Goal: Use online tool/utility: Utilize a website feature to perform a specific function

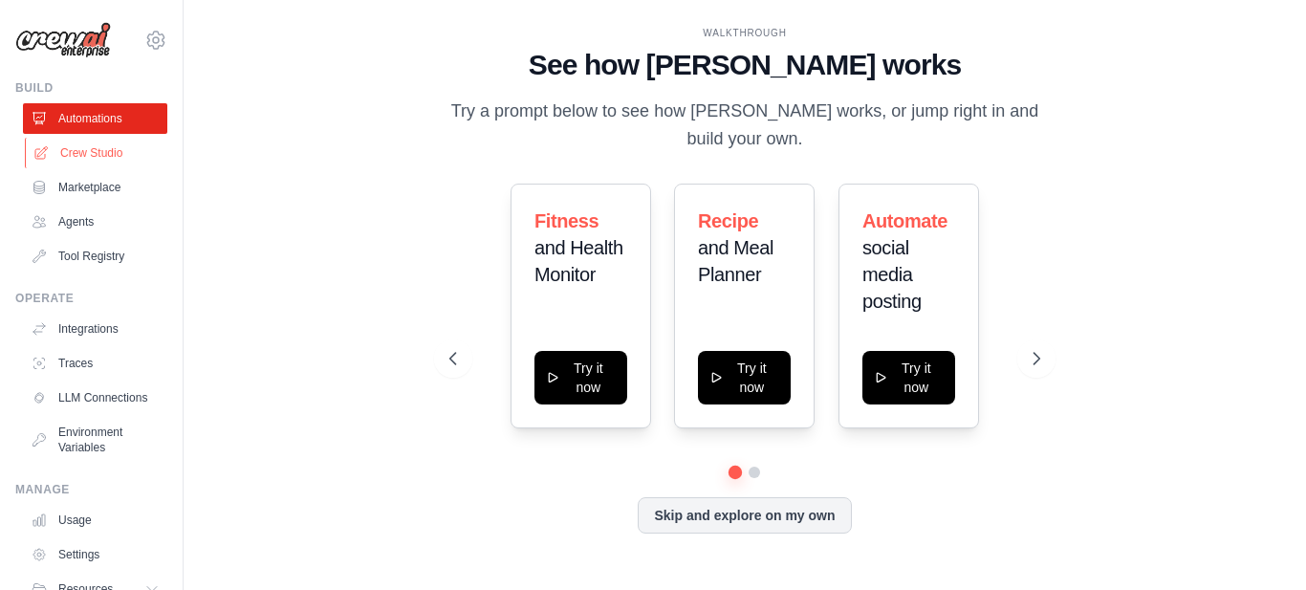
click at [105, 159] on link "Crew Studio" at bounding box center [97, 153] width 144 height 31
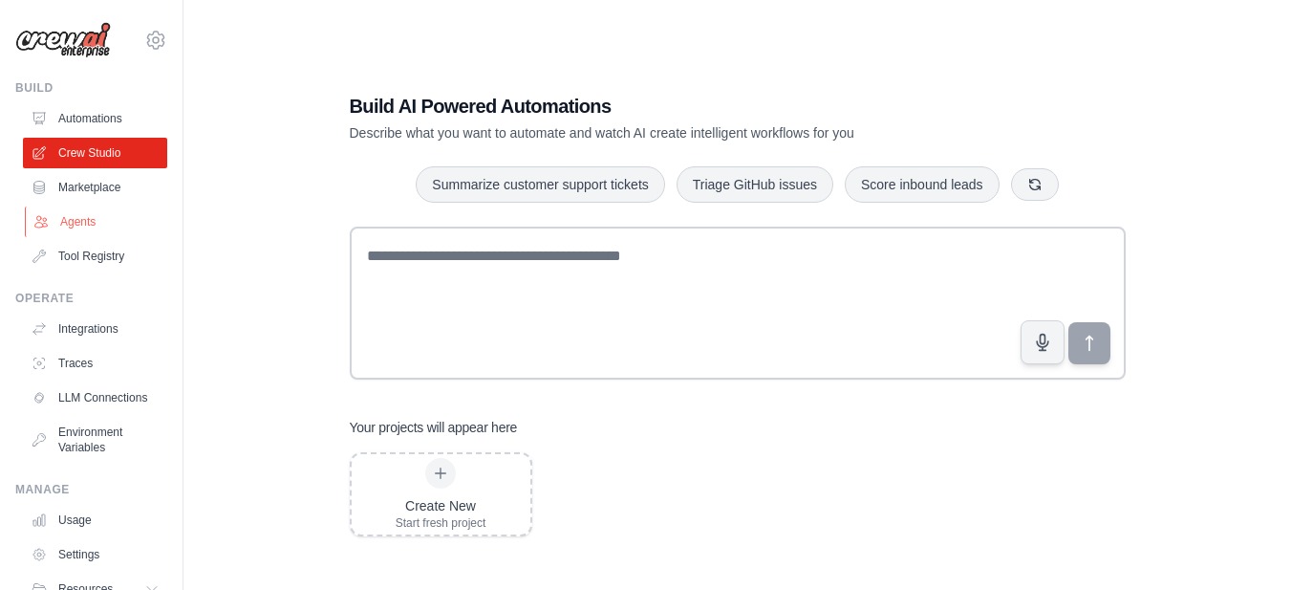
click at [94, 222] on link "Agents" at bounding box center [97, 221] width 144 height 31
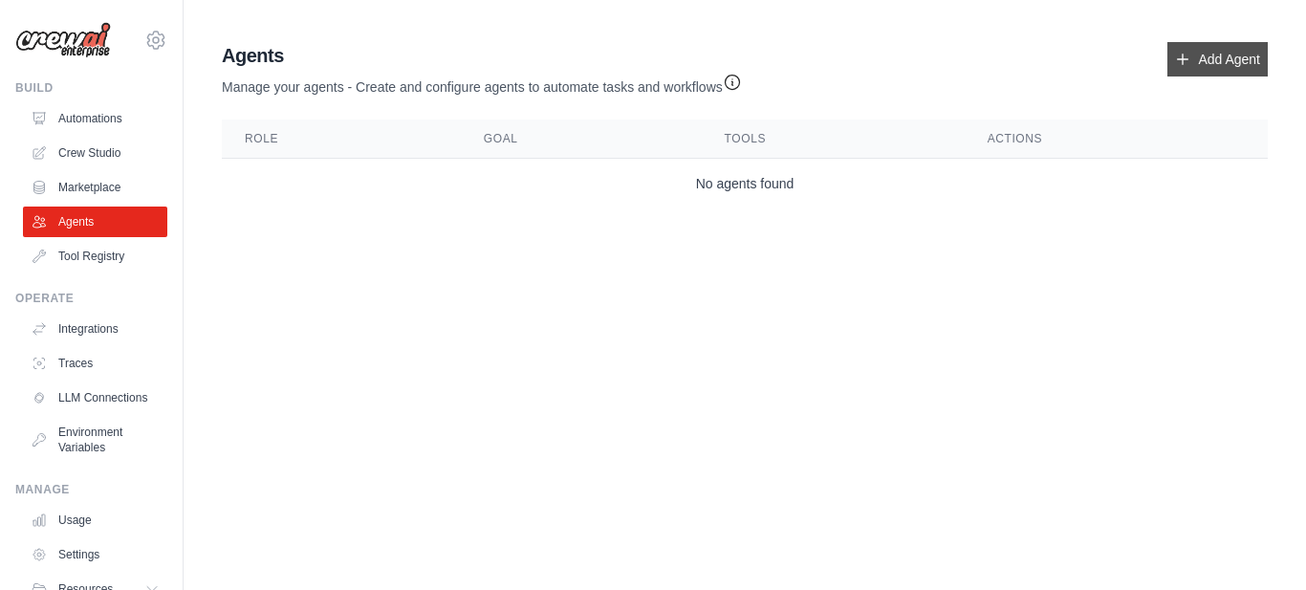
click at [1207, 67] on link "Add Agent" at bounding box center [1217, 59] width 100 height 34
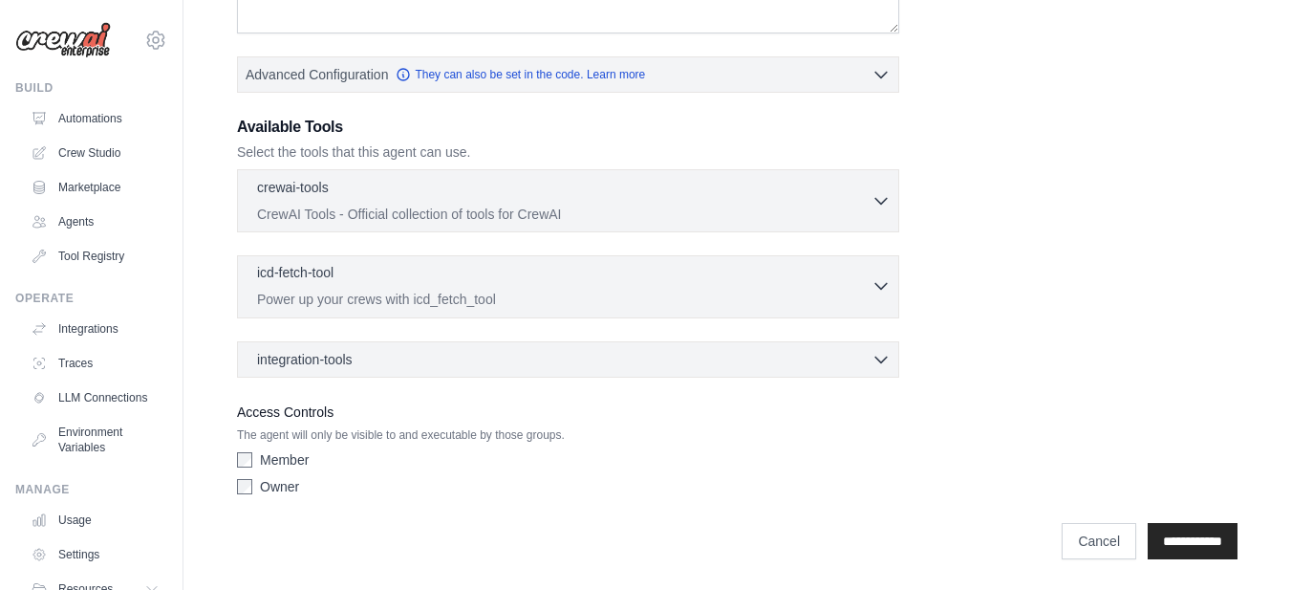
scroll to position [245, 0]
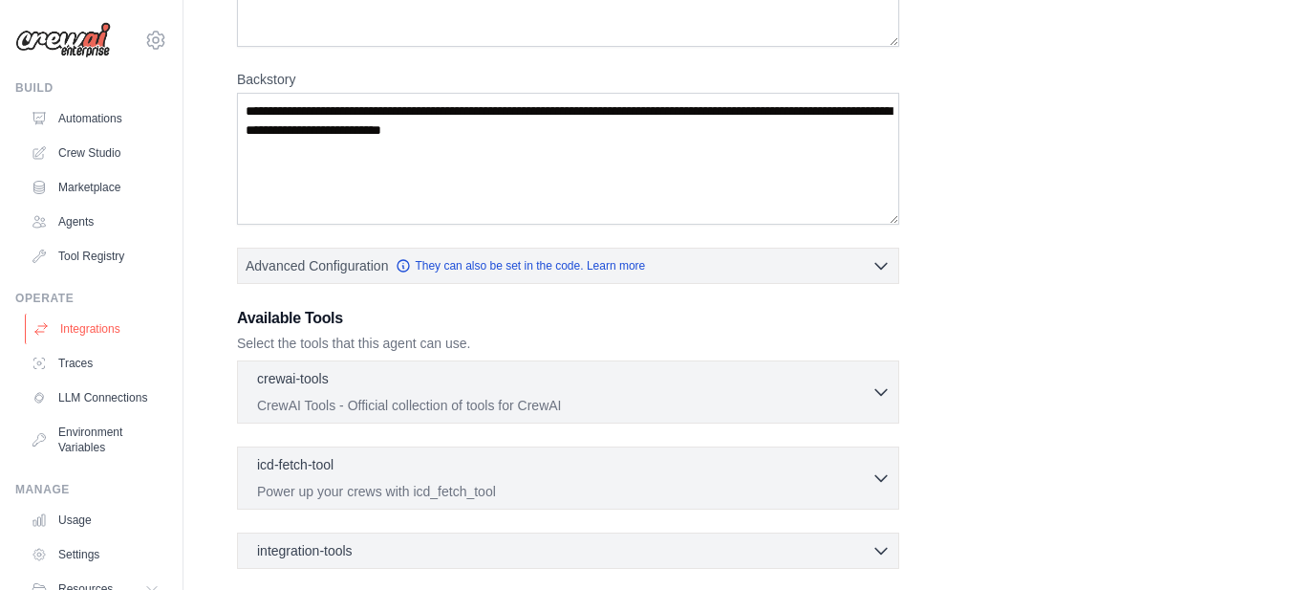
click at [81, 330] on link "Integrations" at bounding box center [97, 329] width 144 height 31
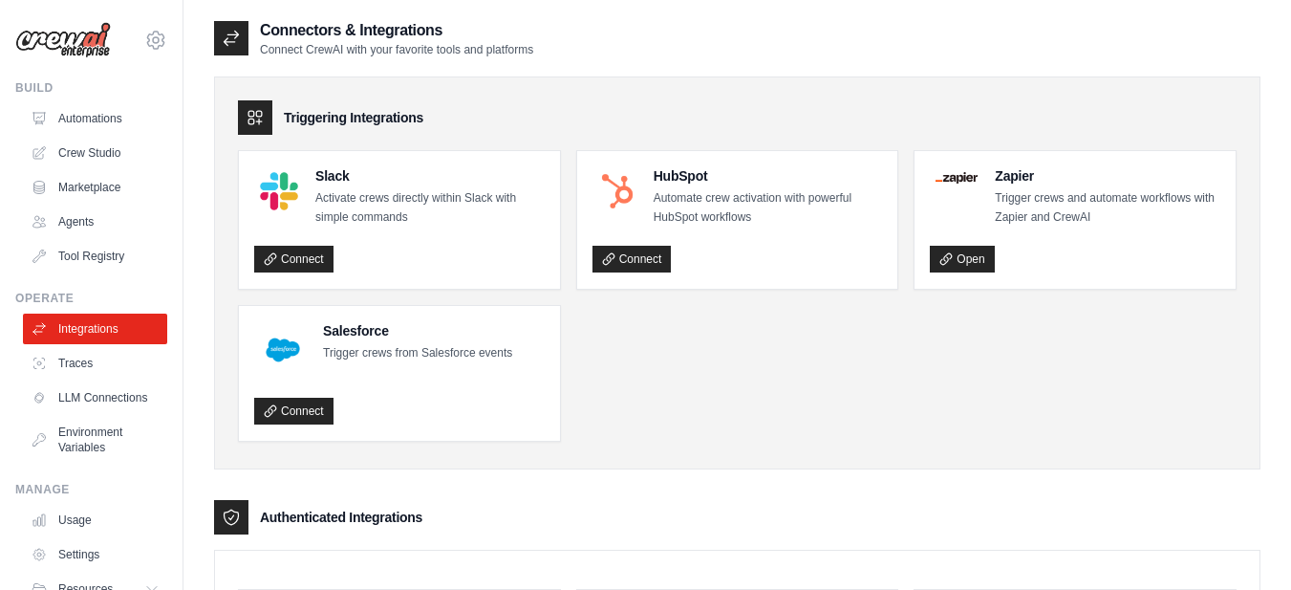
scroll to position [97, 0]
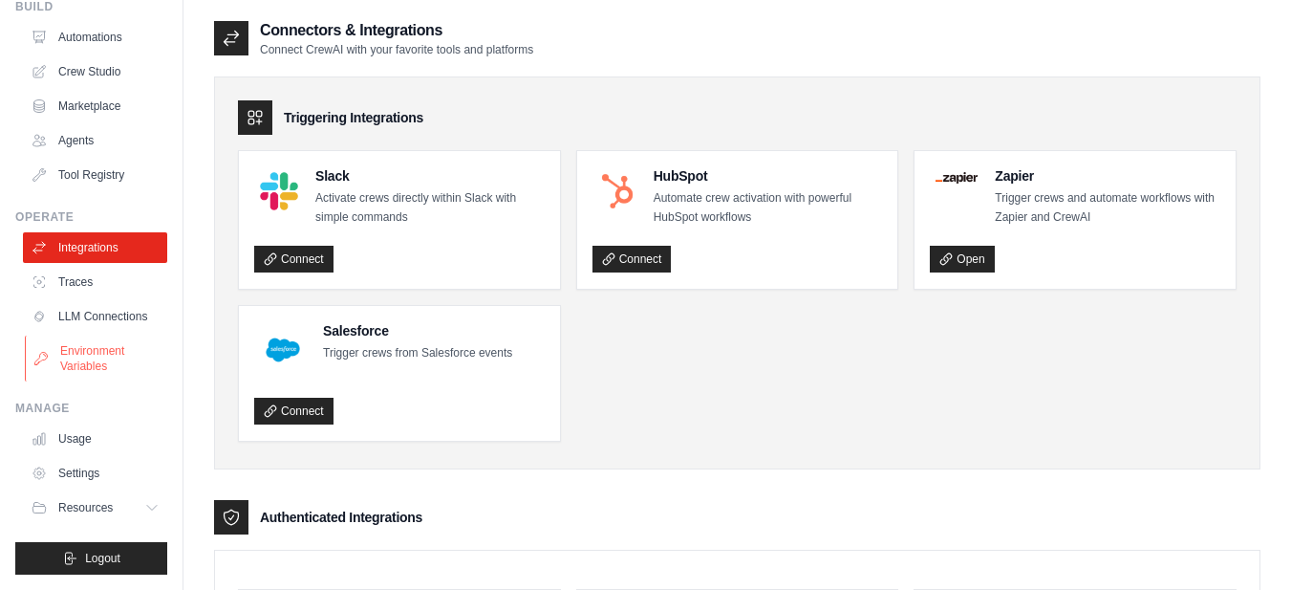
click at [102, 370] on link "Environment Variables" at bounding box center [97, 358] width 144 height 46
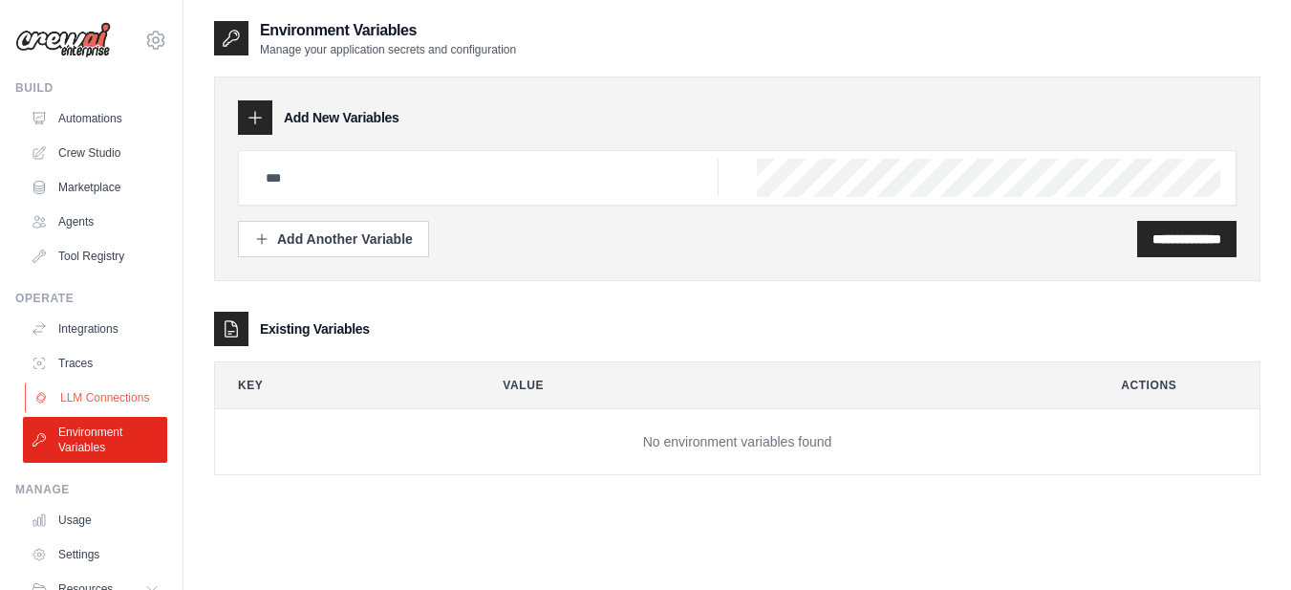
click at [76, 404] on link "LLM Connections" at bounding box center [97, 397] width 144 height 31
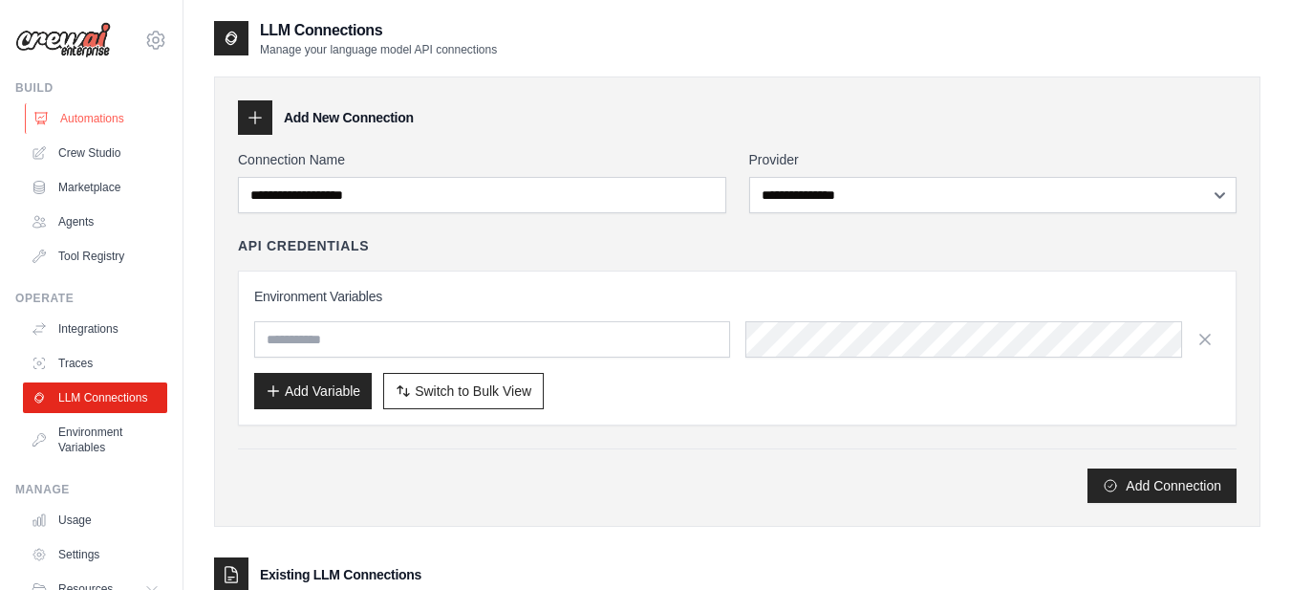
click at [91, 114] on link "Automations" at bounding box center [97, 118] width 144 height 31
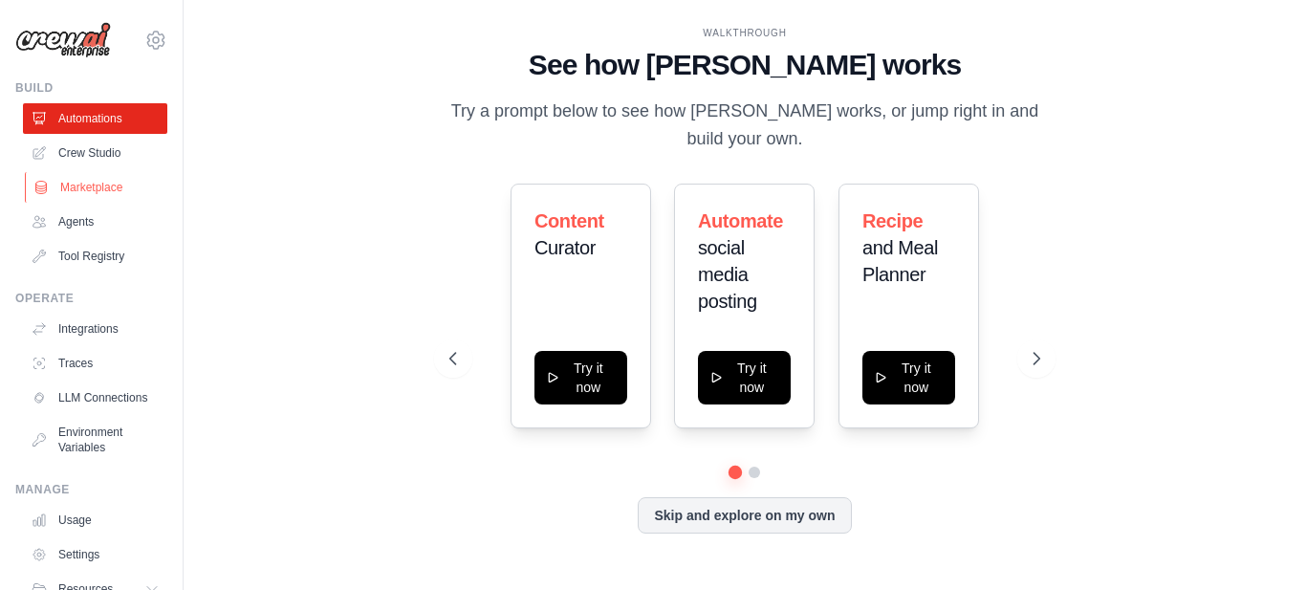
click at [102, 188] on link "Marketplace" at bounding box center [97, 187] width 144 height 31
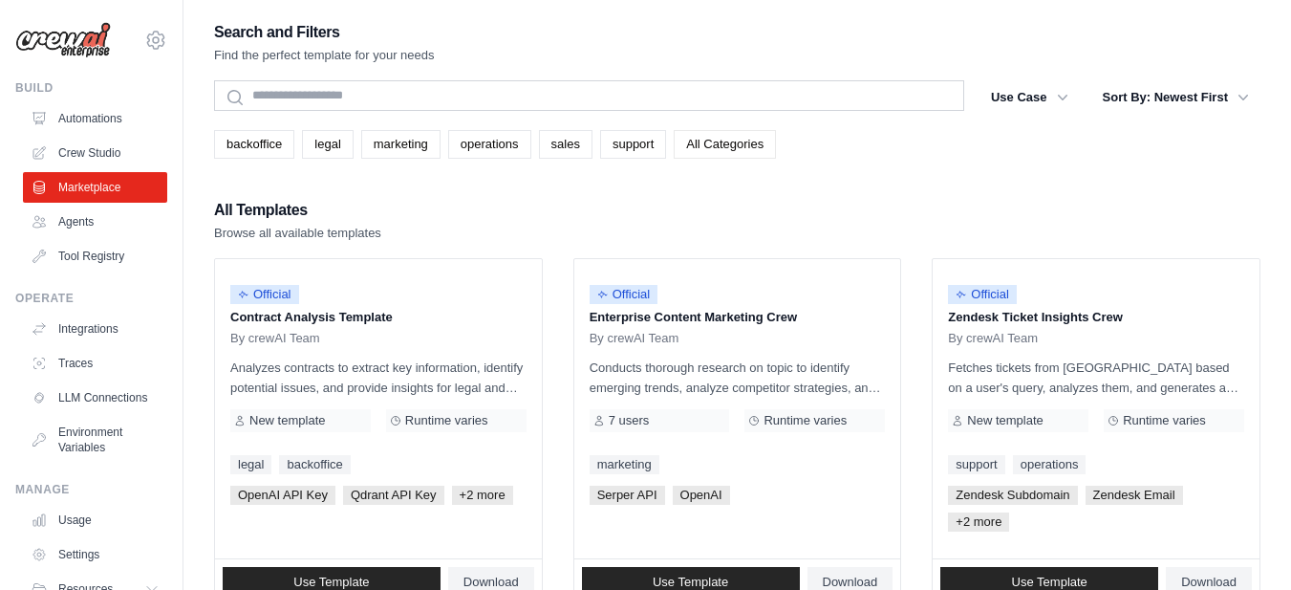
click at [724, 141] on link "All Categories" at bounding box center [725, 144] width 102 height 29
click at [97, 120] on link "Automations" at bounding box center [97, 118] width 144 height 31
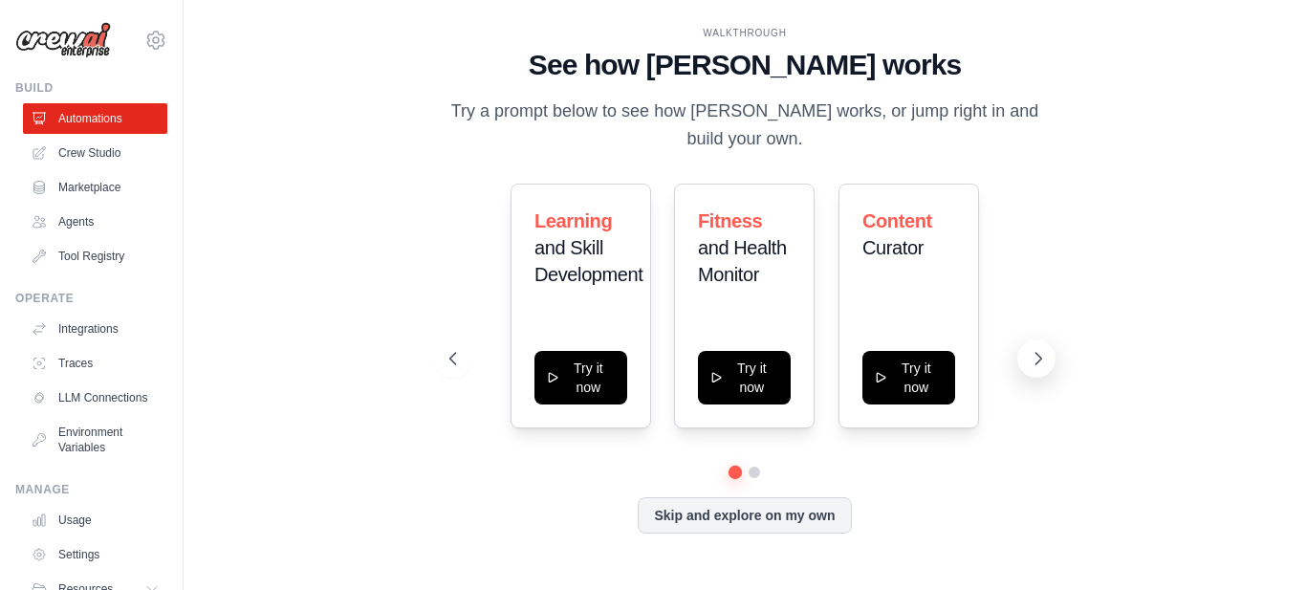
click at [1022, 357] on button at bounding box center [1036, 358] width 38 height 38
click at [1025, 358] on button at bounding box center [1036, 358] width 38 height 38
click at [455, 358] on icon at bounding box center [451, 358] width 19 height 19
click at [71, 170] on ul "Automations Crew Studio Marketplace Agents Tool Registry" at bounding box center [95, 187] width 144 height 168
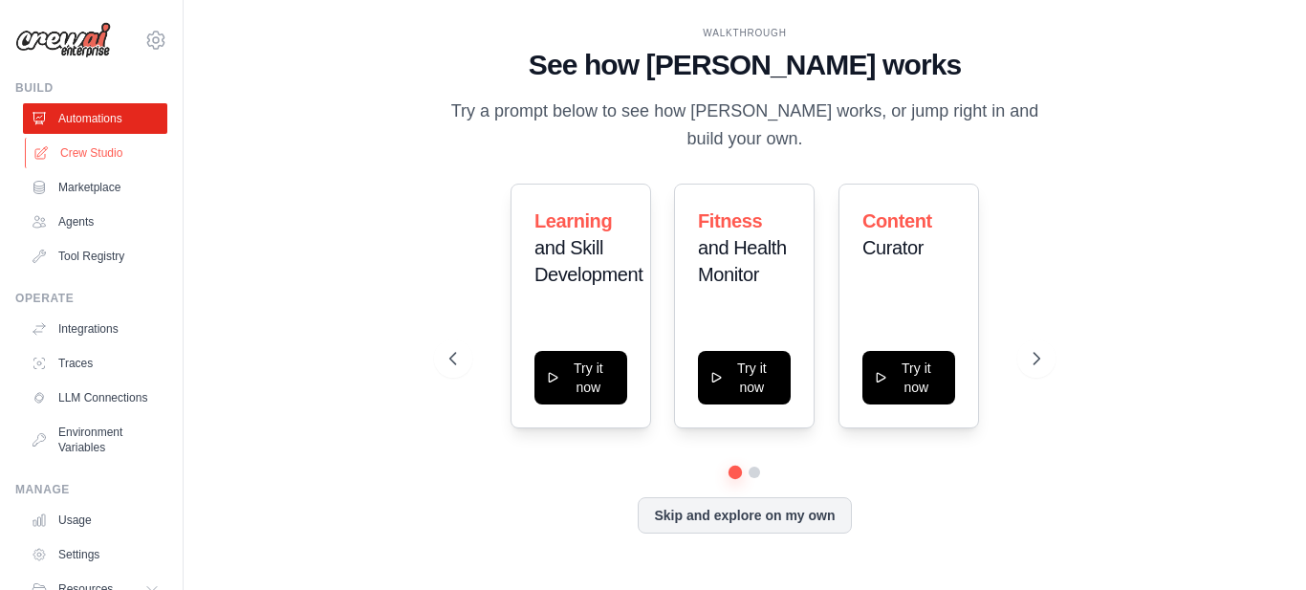
click at [80, 154] on link "Crew Studio" at bounding box center [97, 153] width 144 height 31
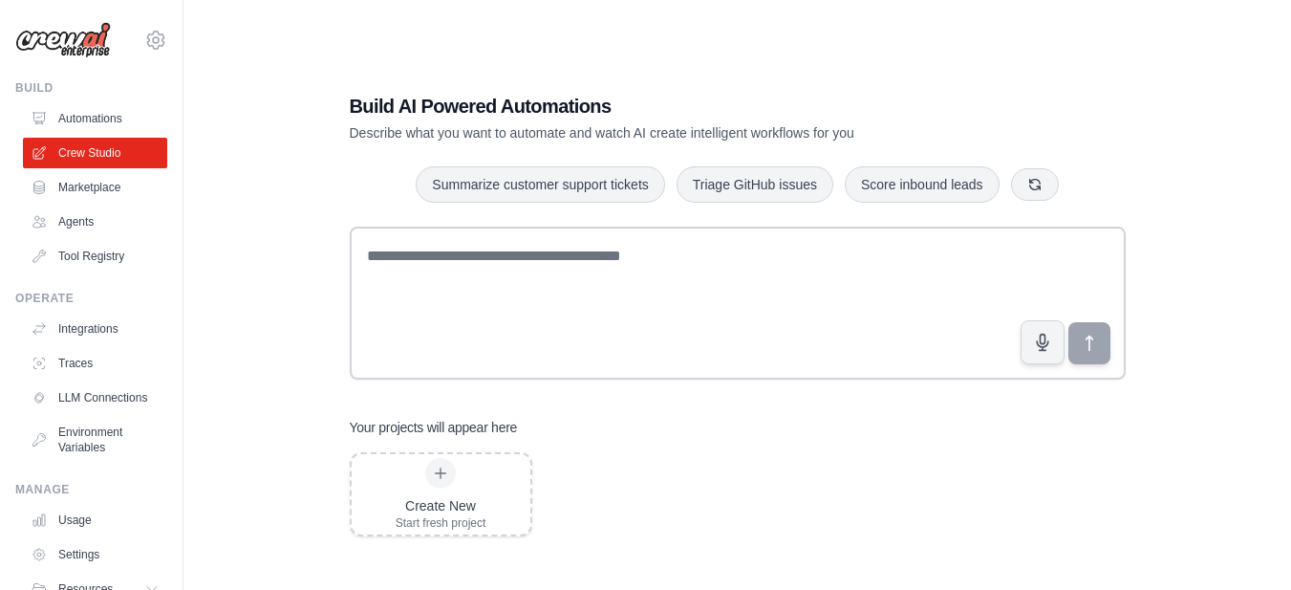
click at [99, 122] on link "Automations" at bounding box center [95, 118] width 144 height 31
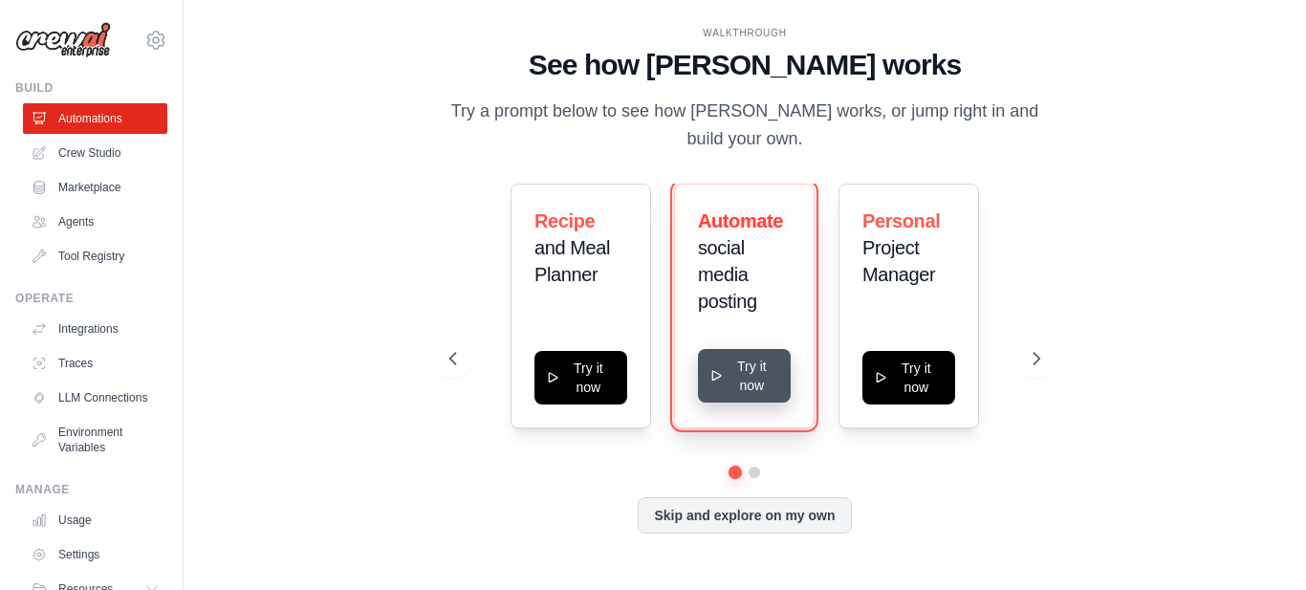
click at [744, 372] on button "Try it now" at bounding box center [744, 376] width 93 height 54
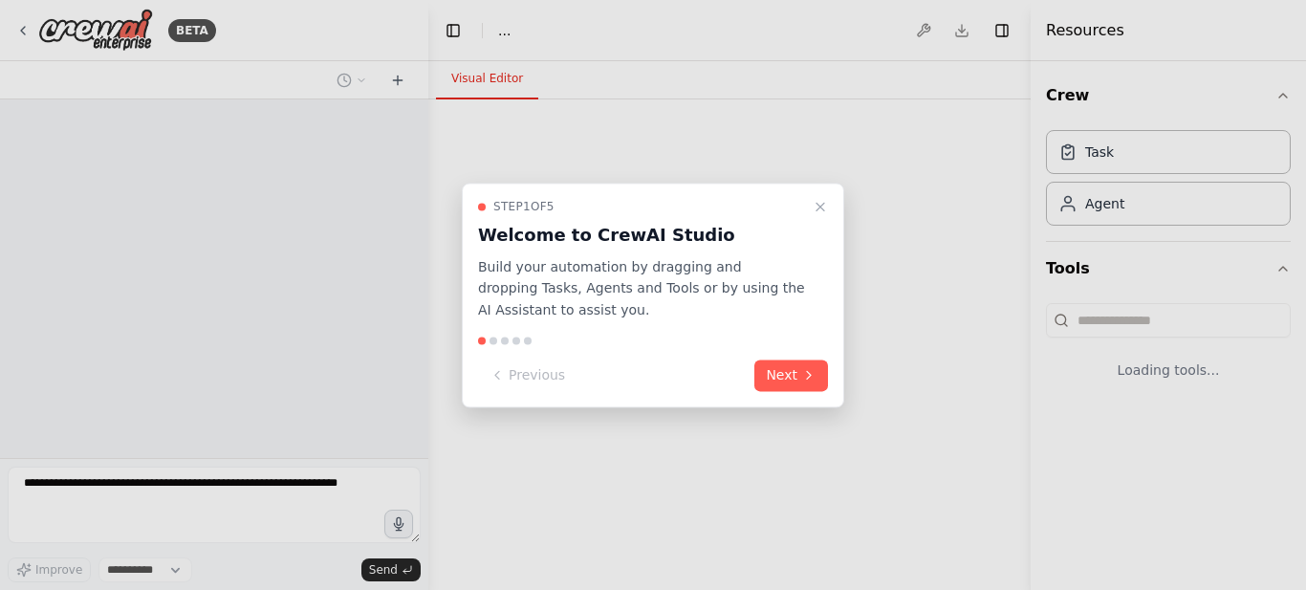
select select "****"
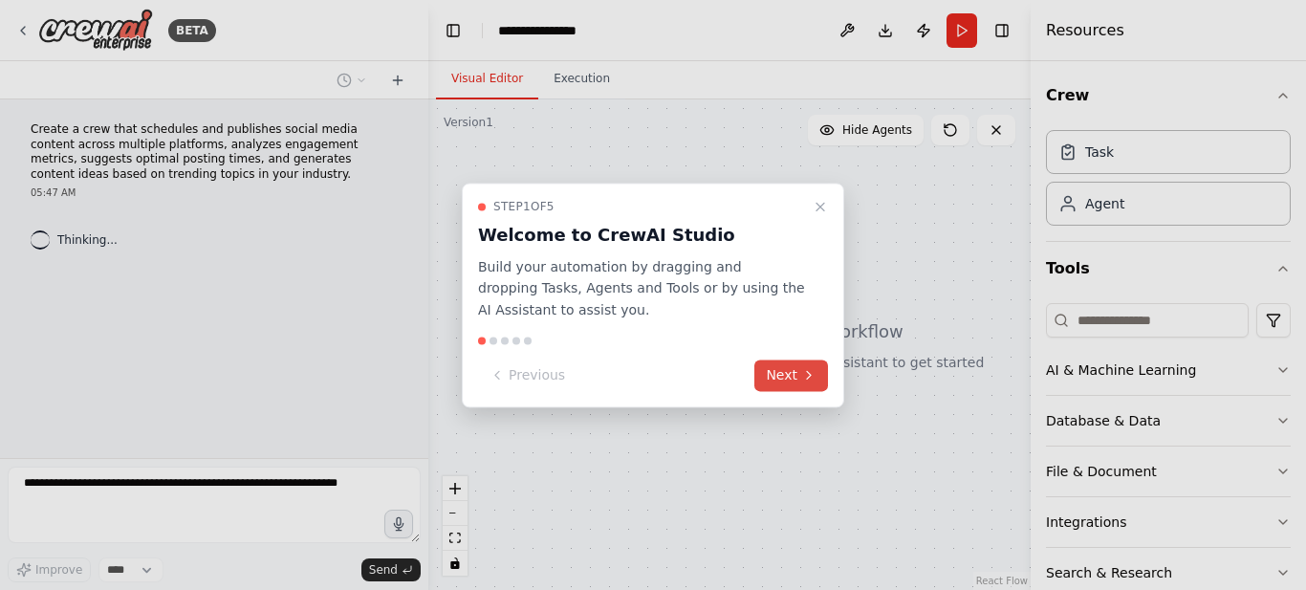
click at [776, 384] on button "Next" at bounding box center [791, 375] width 74 height 32
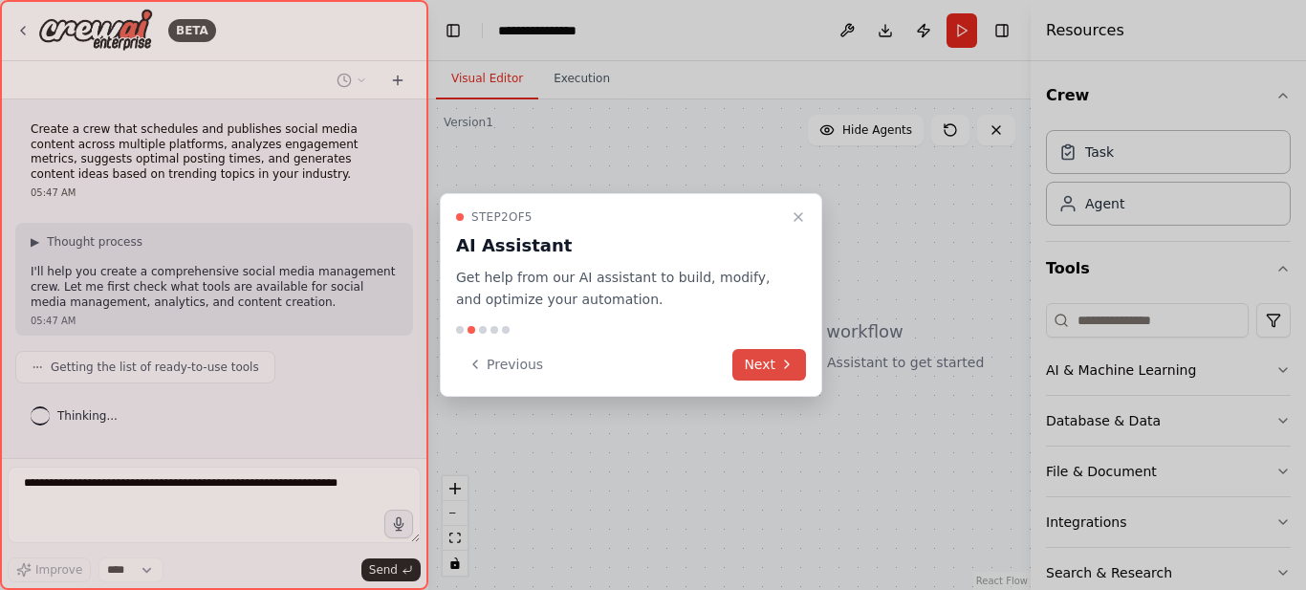
click at [773, 361] on button "Next" at bounding box center [769, 365] width 74 height 32
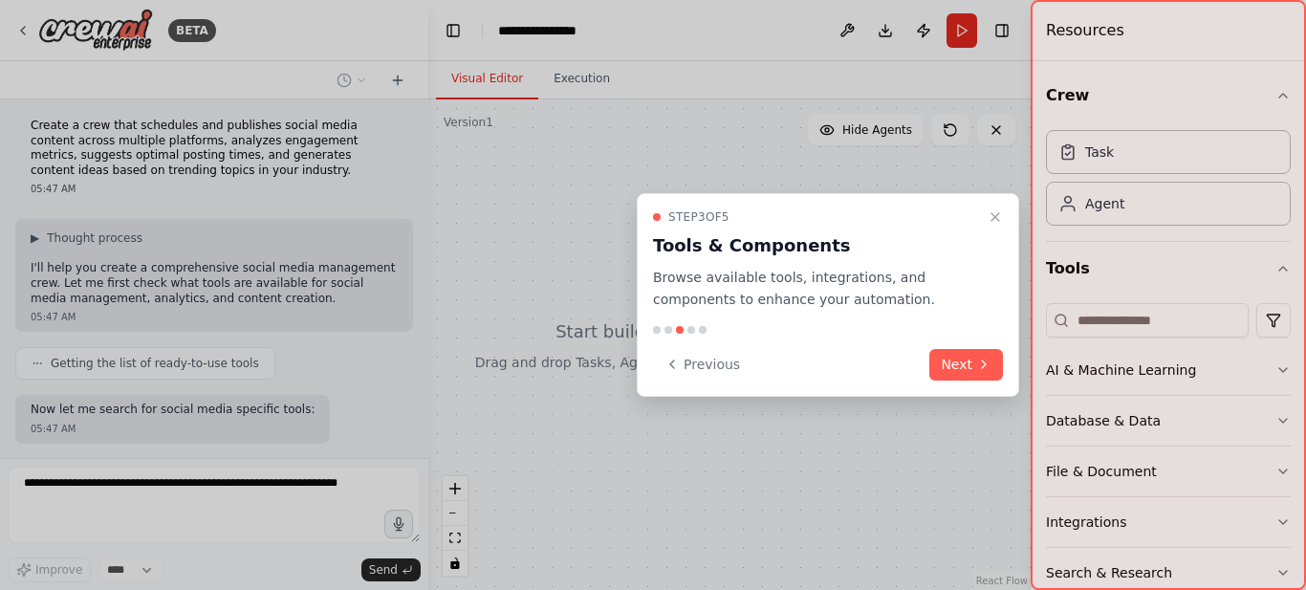
scroll to position [101, 0]
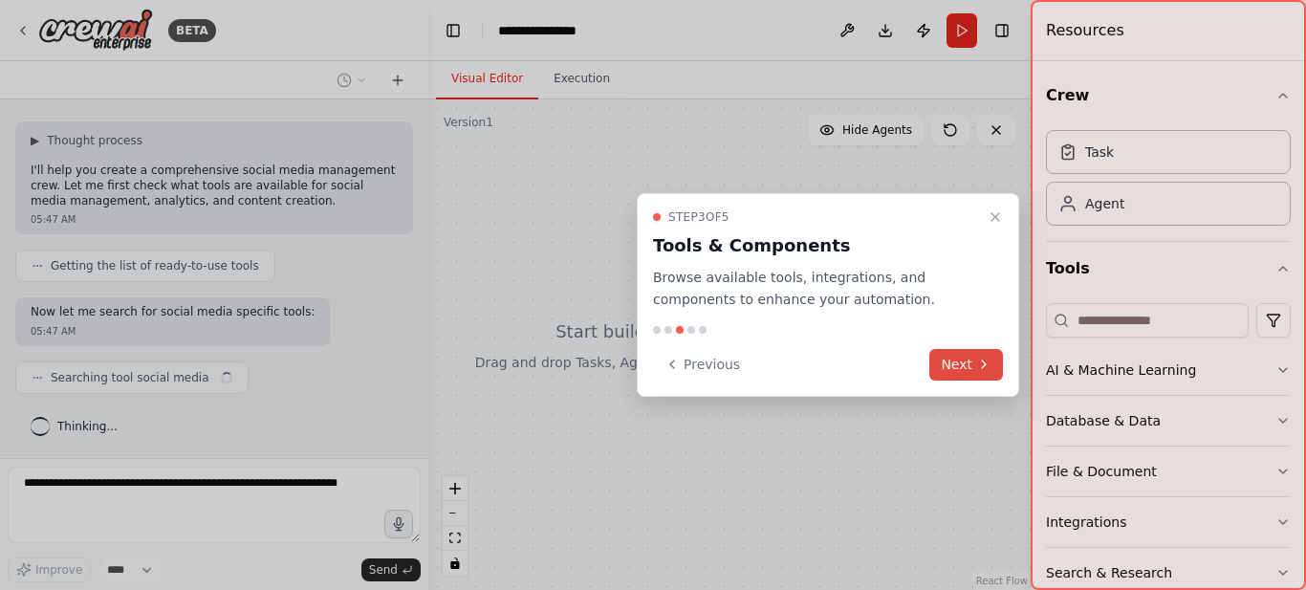
click at [956, 375] on button "Next" at bounding box center [966, 365] width 74 height 32
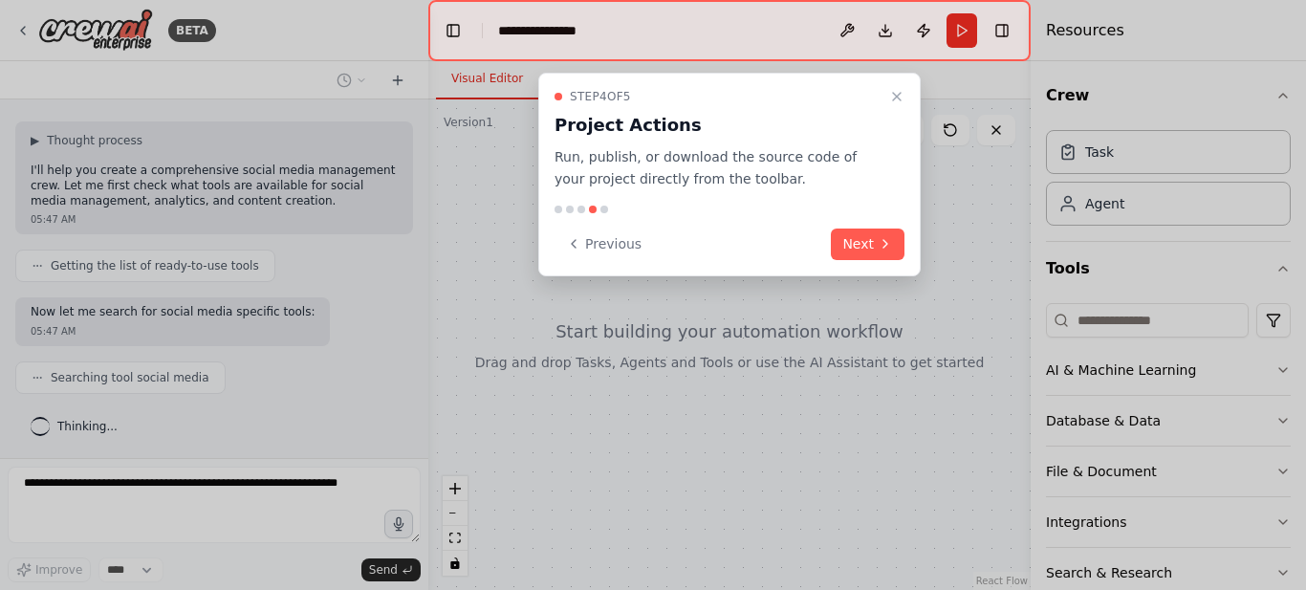
drag, startPoint x: 897, startPoint y: 92, endPoint x: 882, endPoint y: 91, distance: 15.3
click at [897, 91] on icon "Close walkthrough" at bounding box center [896, 96] width 15 height 15
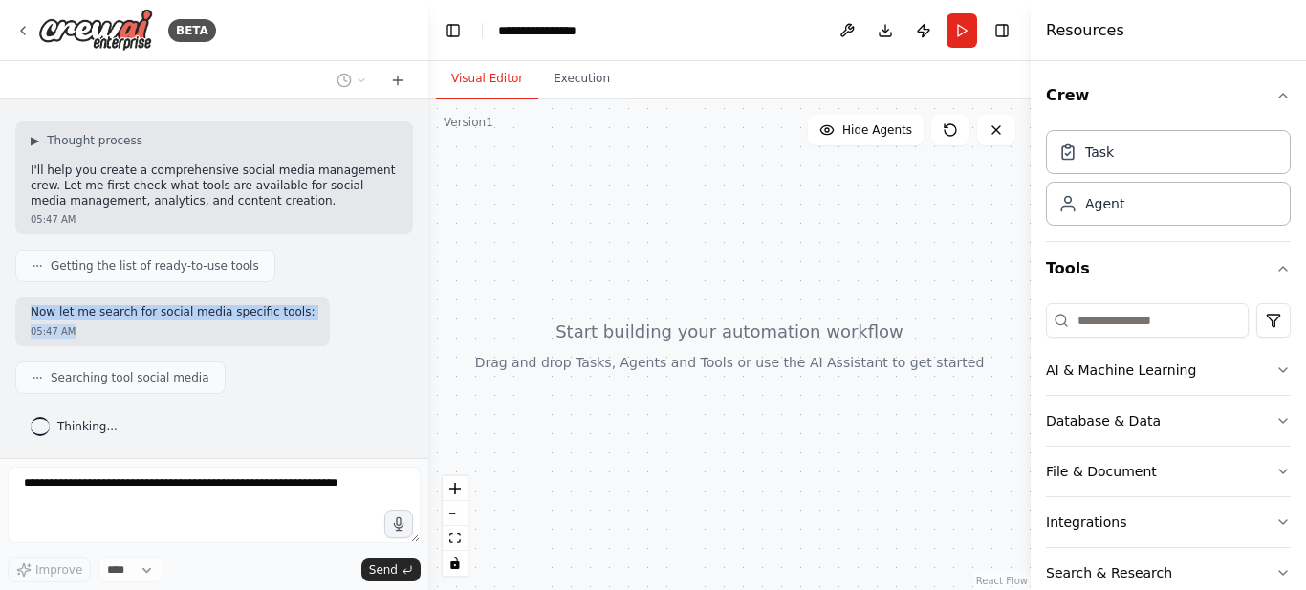
drag, startPoint x: 261, startPoint y: 343, endPoint x: 16, endPoint y: 304, distance: 247.8
click at [16, 304] on div "Now let me search for social media specific tools: 05:47 AM" at bounding box center [172, 321] width 314 height 49
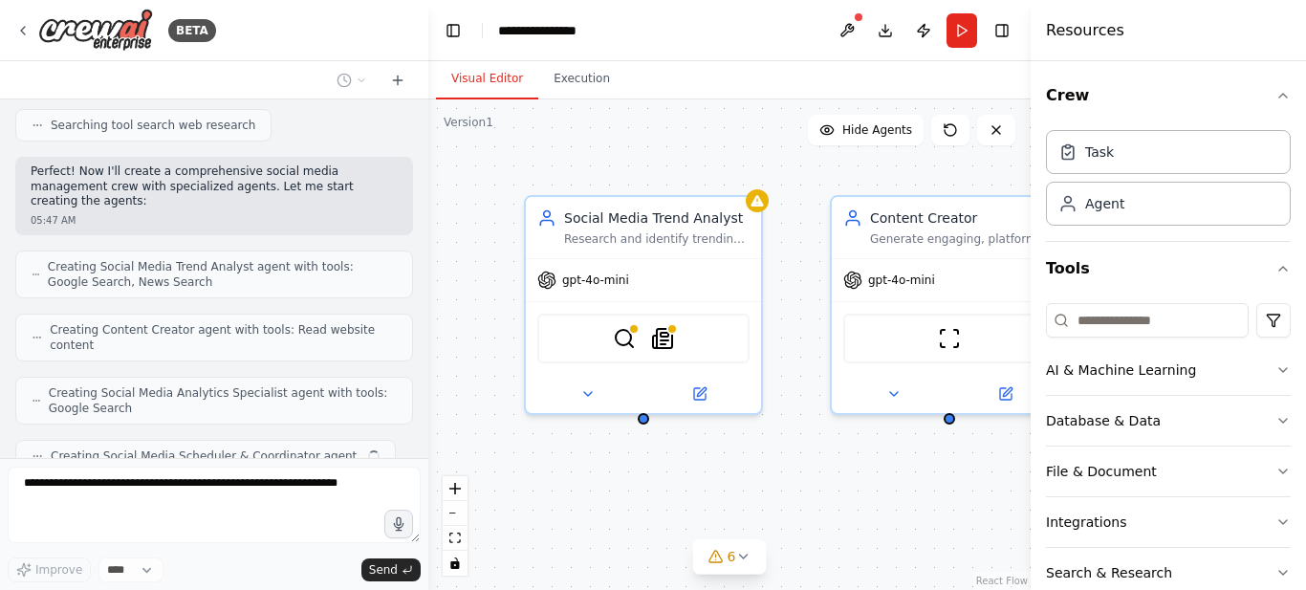
scroll to position [750, 0]
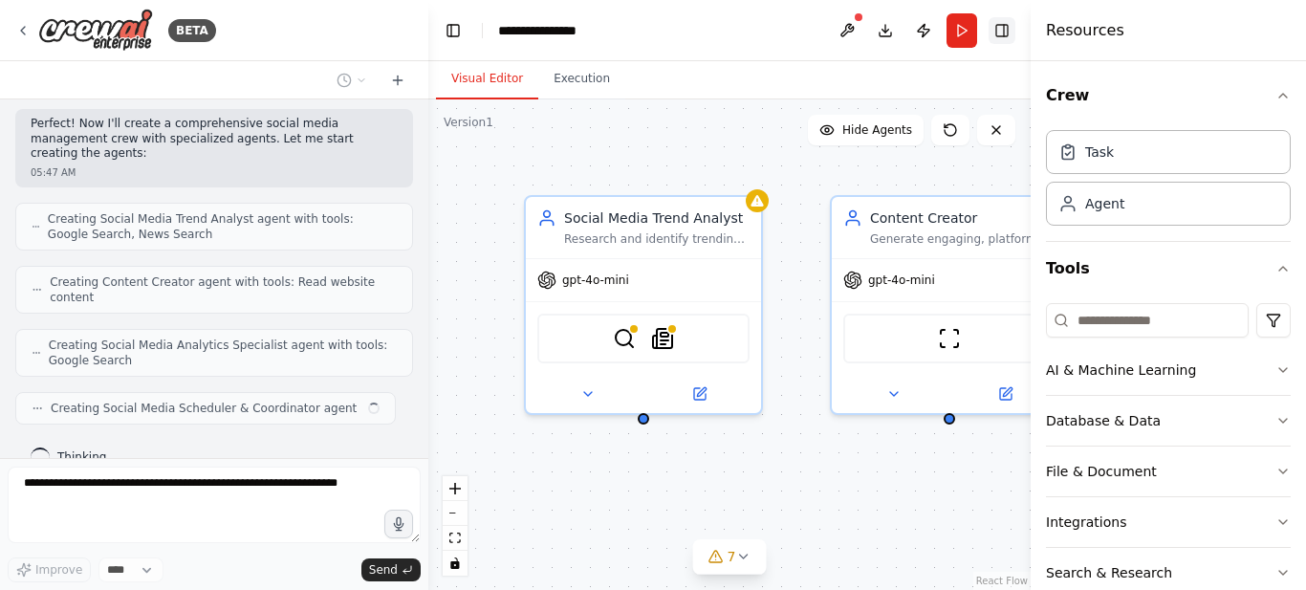
click at [997, 39] on button "Toggle Right Sidebar" at bounding box center [1001, 30] width 27 height 27
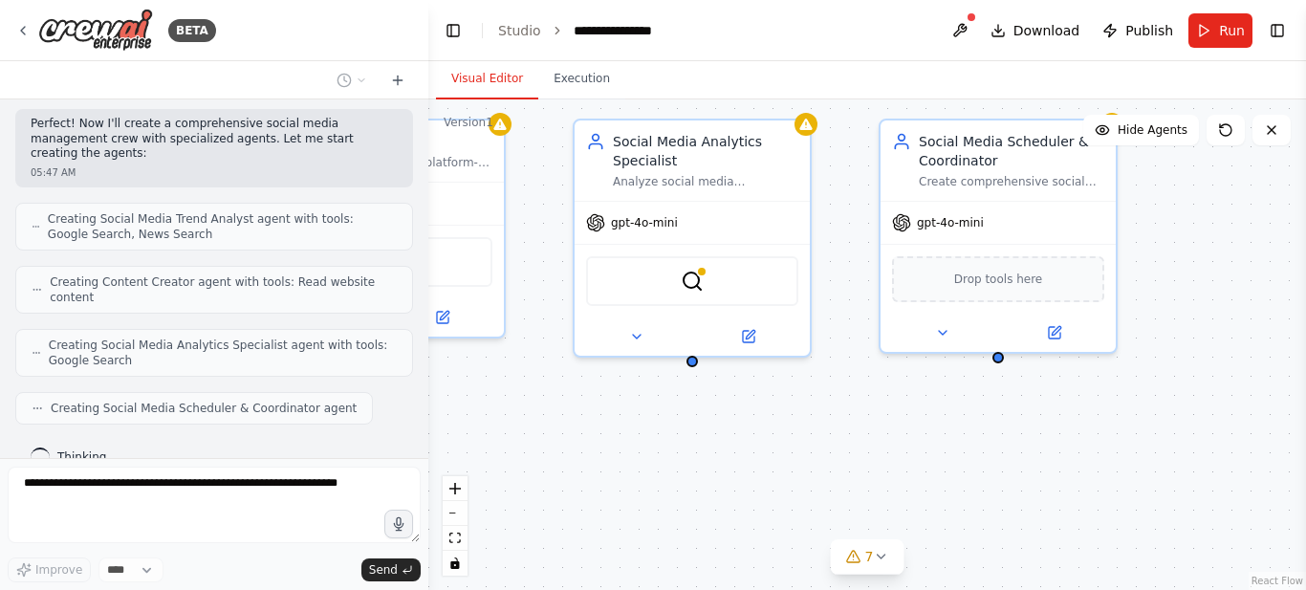
drag, startPoint x: 1033, startPoint y: 477, endPoint x: 470, endPoint y: 400, distance: 568.1
click at [470, 400] on div "Social Media Trend Analyst Research and identify trending topics, hashtags, and…" at bounding box center [866, 344] width 877 height 490
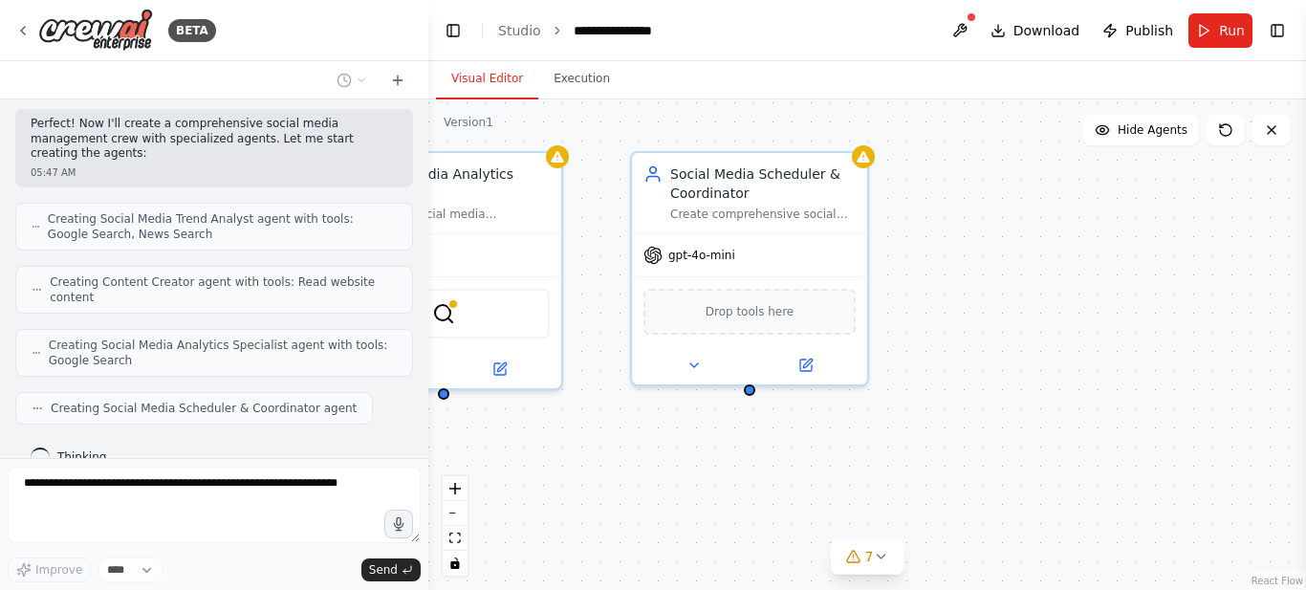
drag, startPoint x: 1031, startPoint y: 455, endPoint x: 775, endPoint y: 481, distance: 257.5
click at [775, 481] on div "Social Media Trend Analyst Research and identify trending topics, hashtags, and…" at bounding box center [866, 344] width 877 height 490
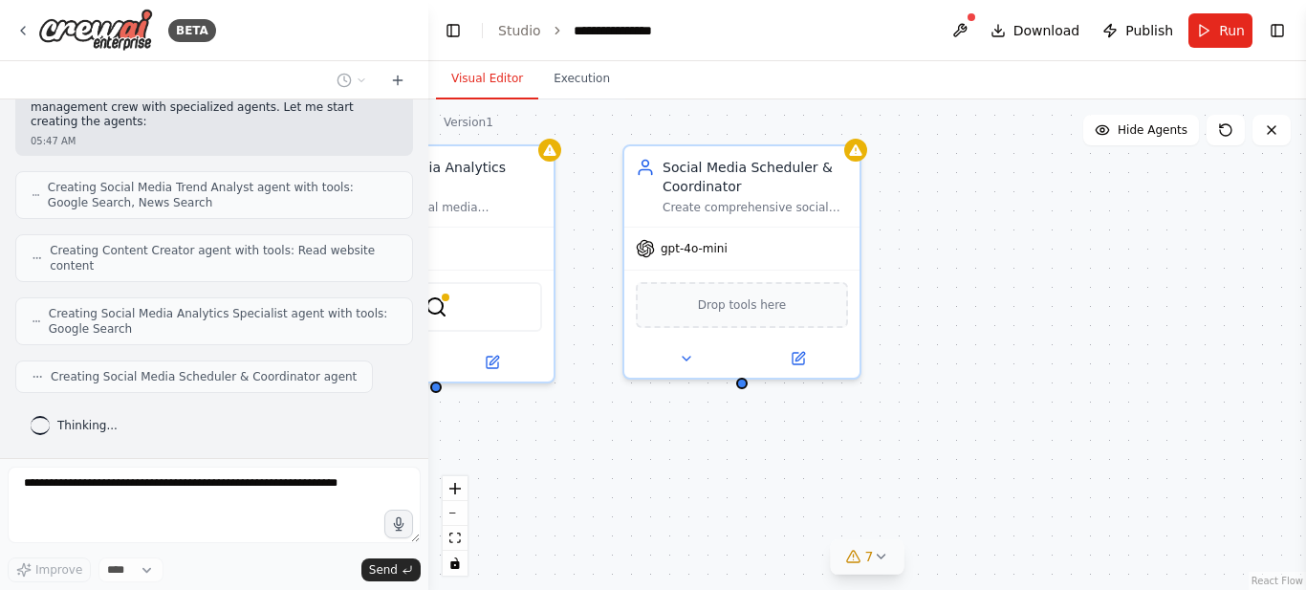
click at [871, 559] on span "7" at bounding box center [869, 556] width 9 height 19
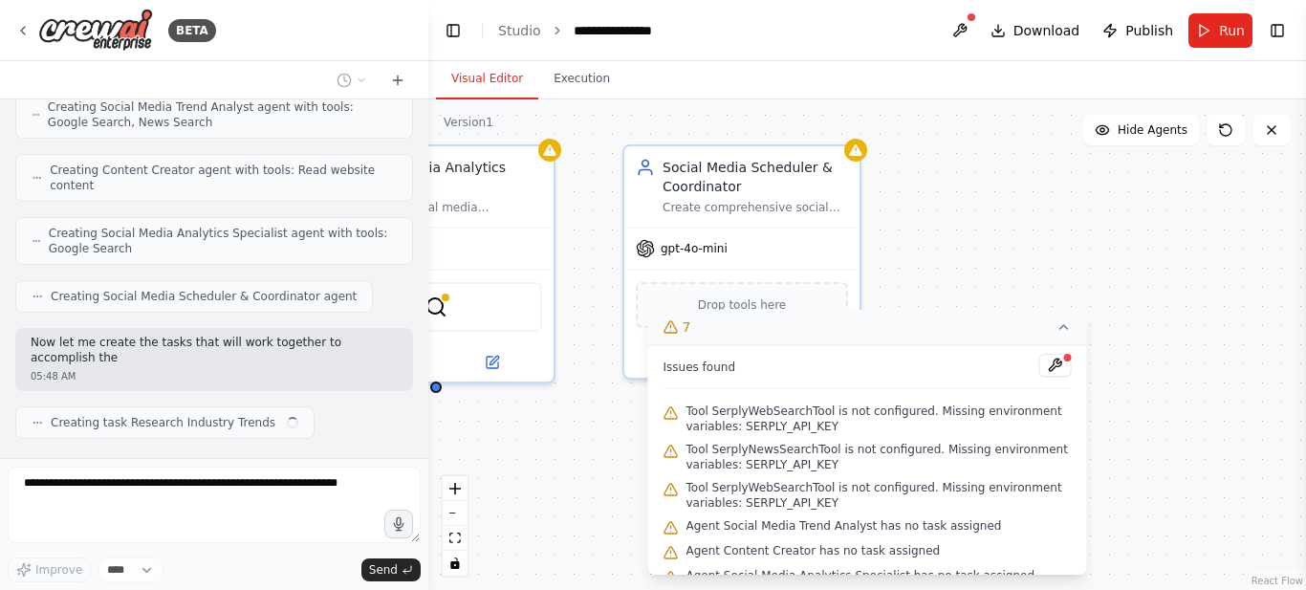
scroll to position [877, 0]
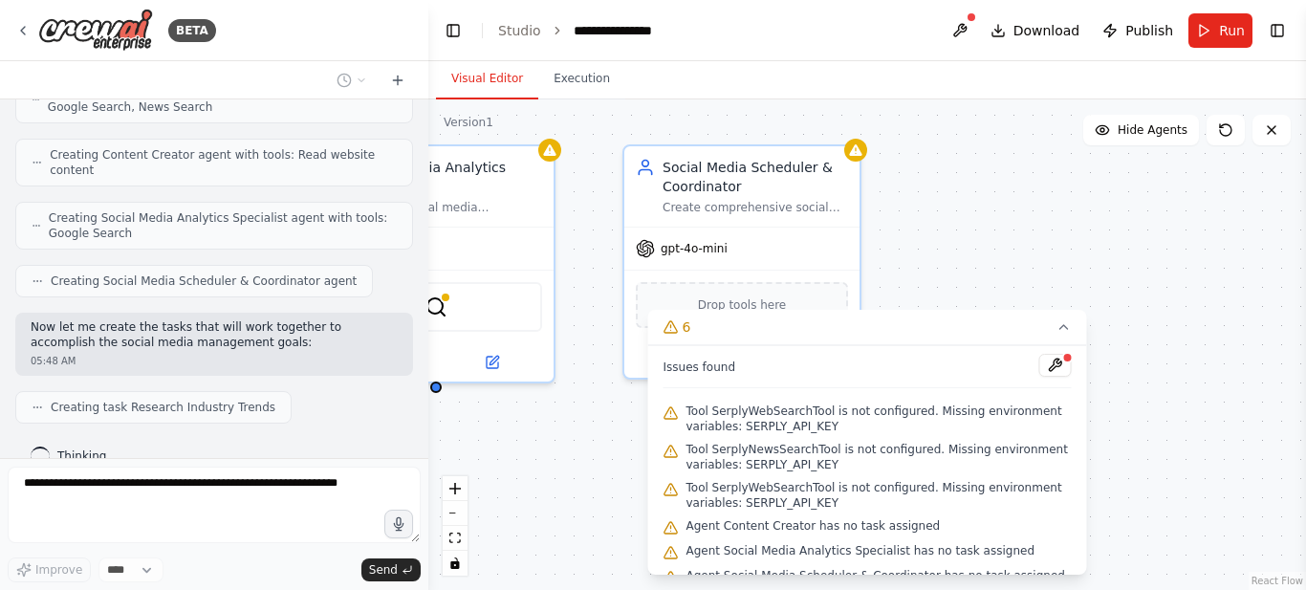
drag, startPoint x: 522, startPoint y: 490, endPoint x: 544, endPoint y: 474, distance: 27.3
click at [521, 490] on div ".deletable-edge-delete-btn { width: 20px; height: 20px; border: 0px solid #ffff…" at bounding box center [866, 344] width 877 height 490
click at [645, 488] on div ".deletable-edge-delete-btn { width: 20px; height: 20px; border: 0px solid #ffff…" at bounding box center [866, 344] width 877 height 490
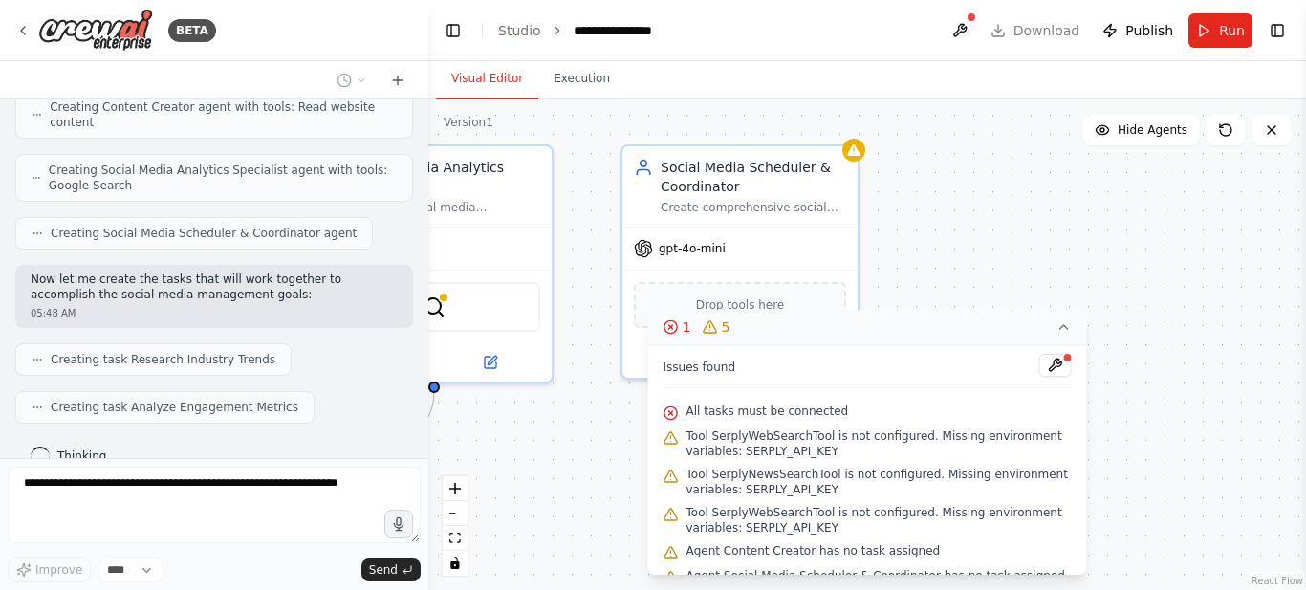
click at [1074, 338] on button "1 5" at bounding box center [867, 327] width 439 height 35
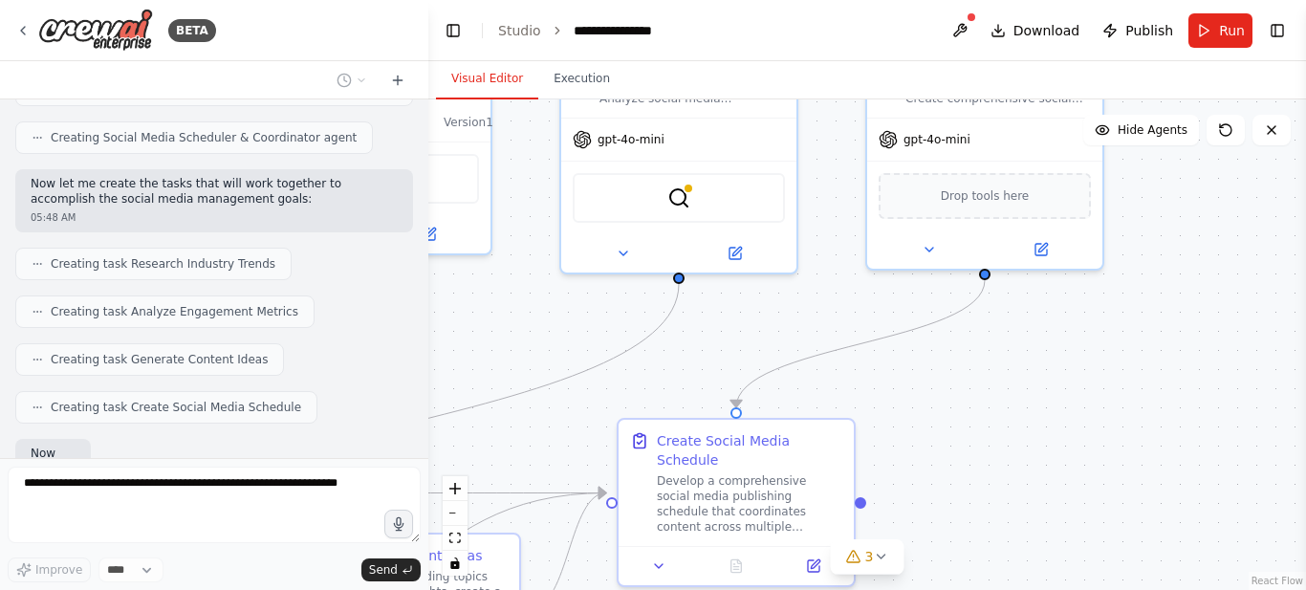
scroll to position [1132, 0]
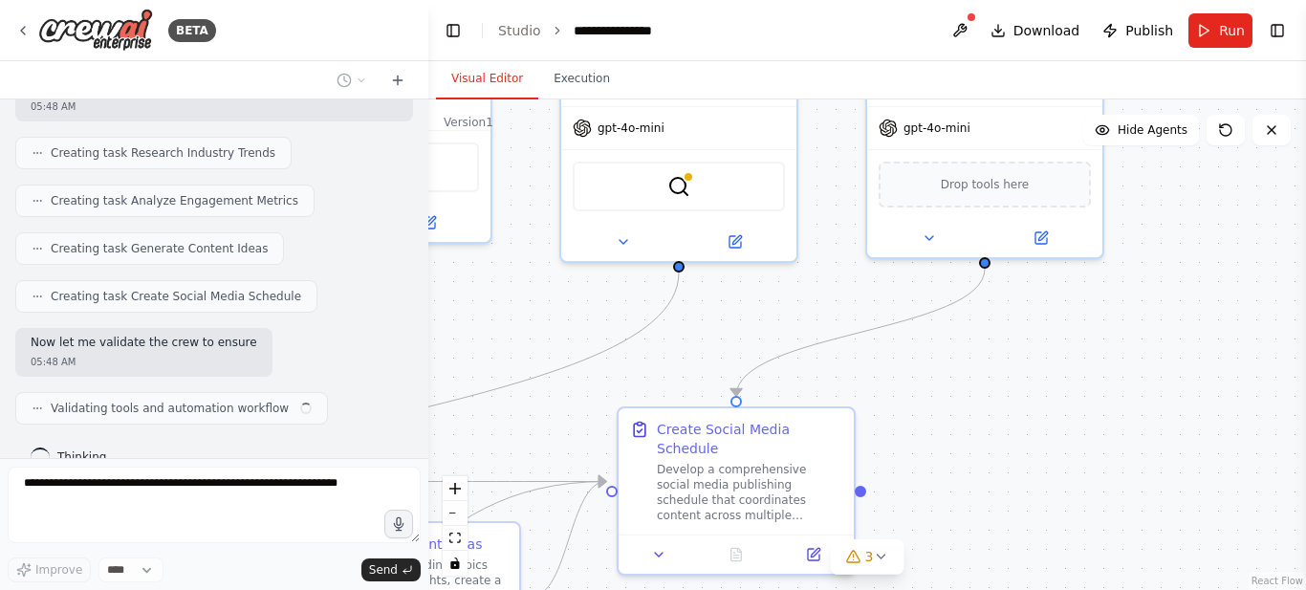
drag, startPoint x: 1060, startPoint y: 458, endPoint x: 1305, endPoint y: 337, distance: 272.7
click at [1305, 337] on div "BETA Create a crew that schedules and publishes social media content across mul…" at bounding box center [653, 295] width 1306 height 590
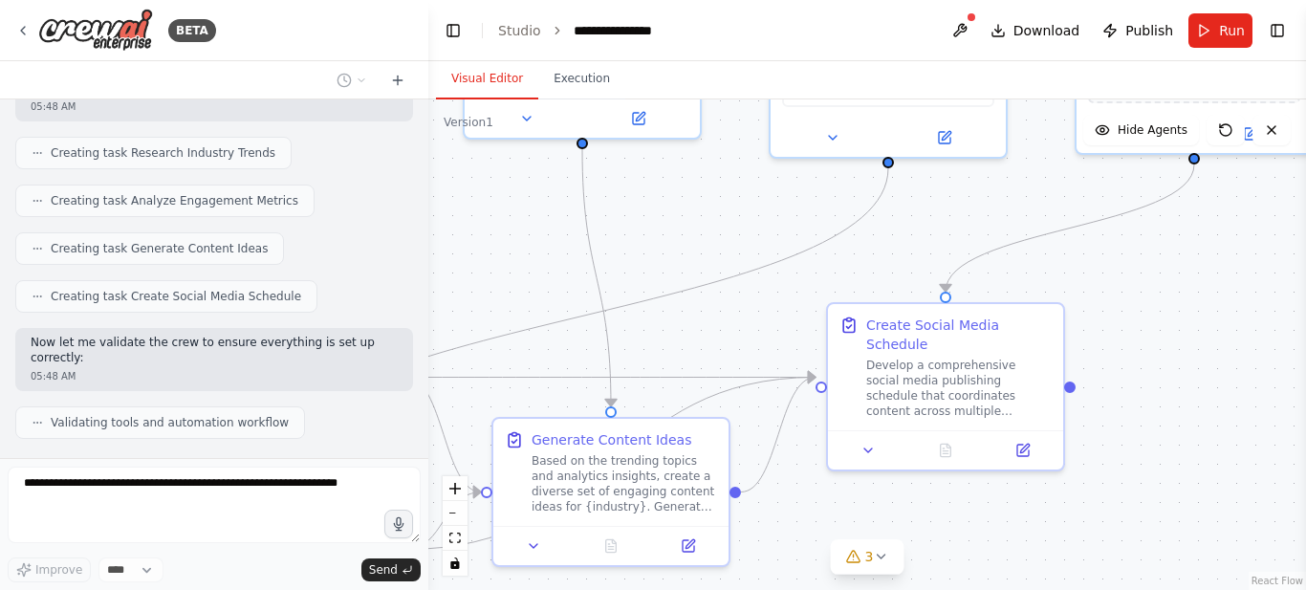
drag, startPoint x: 1038, startPoint y: 418, endPoint x: 1247, endPoint y: 314, distance: 233.8
click at [1247, 314] on div ".deletable-edge-delete-btn { width: 20px; height: 20px; border: 0px solid #ffff…" at bounding box center [866, 344] width 877 height 490
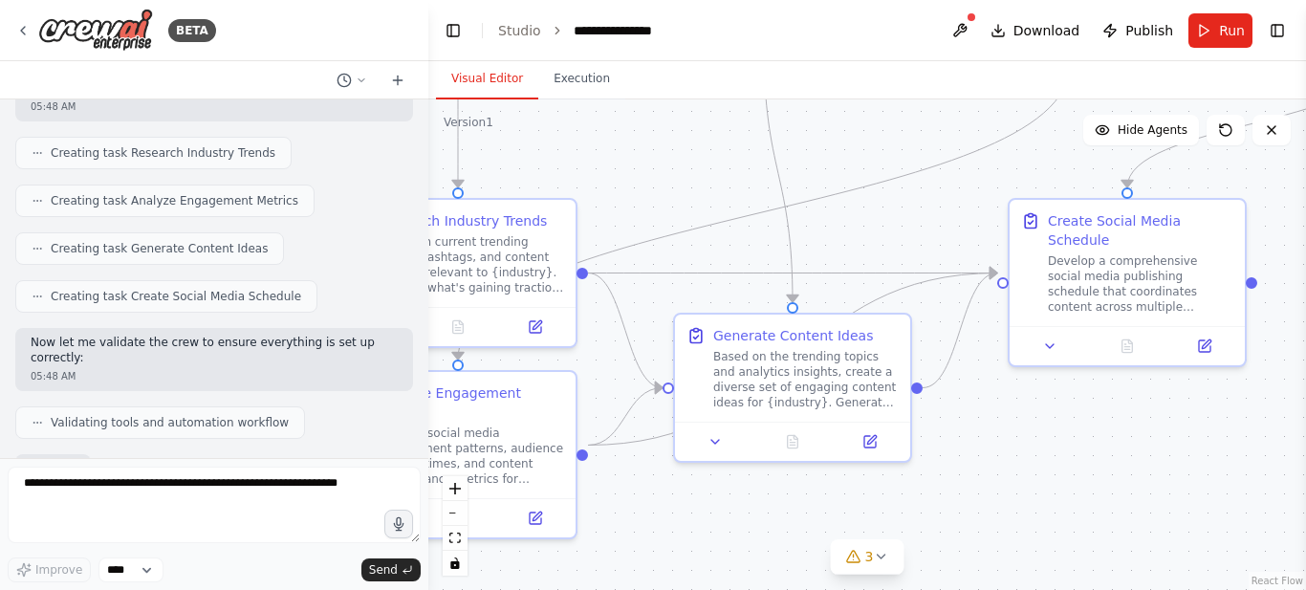
drag, startPoint x: 1123, startPoint y: 517, endPoint x: 1305, endPoint y: 411, distance: 210.3
click at [1305, 411] on div "BETA Create a crew that schedules and publishes social media content across mul…" at bounding box center [653, 295] width 1306 height 590
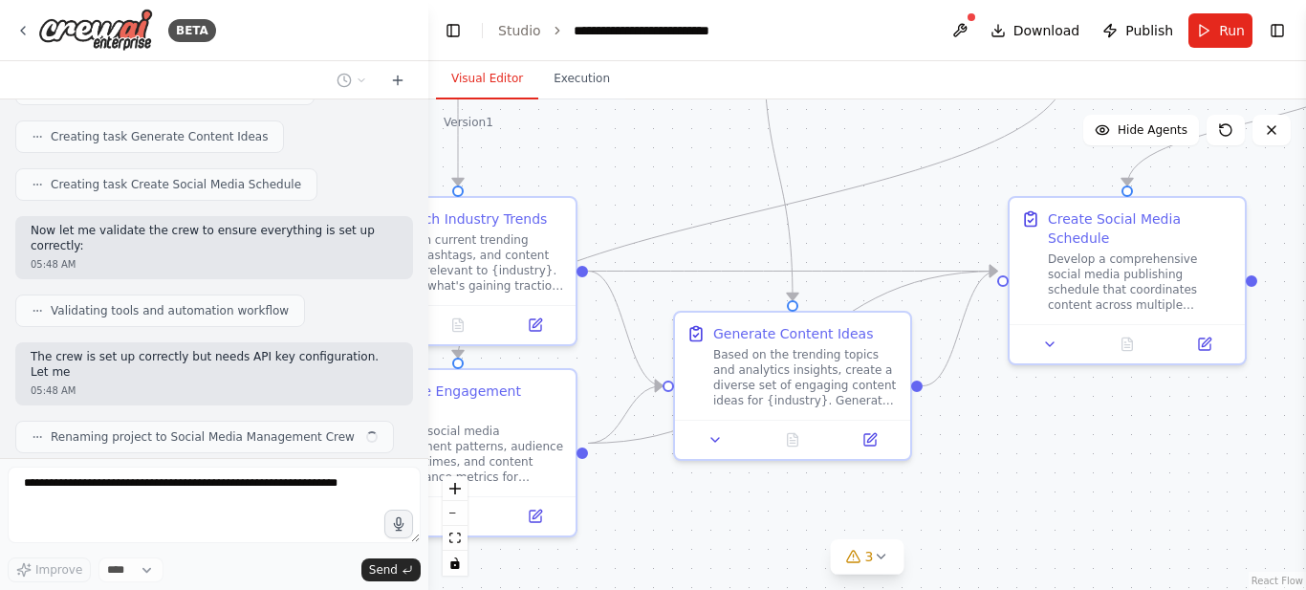
scroll to position [1258, 0]
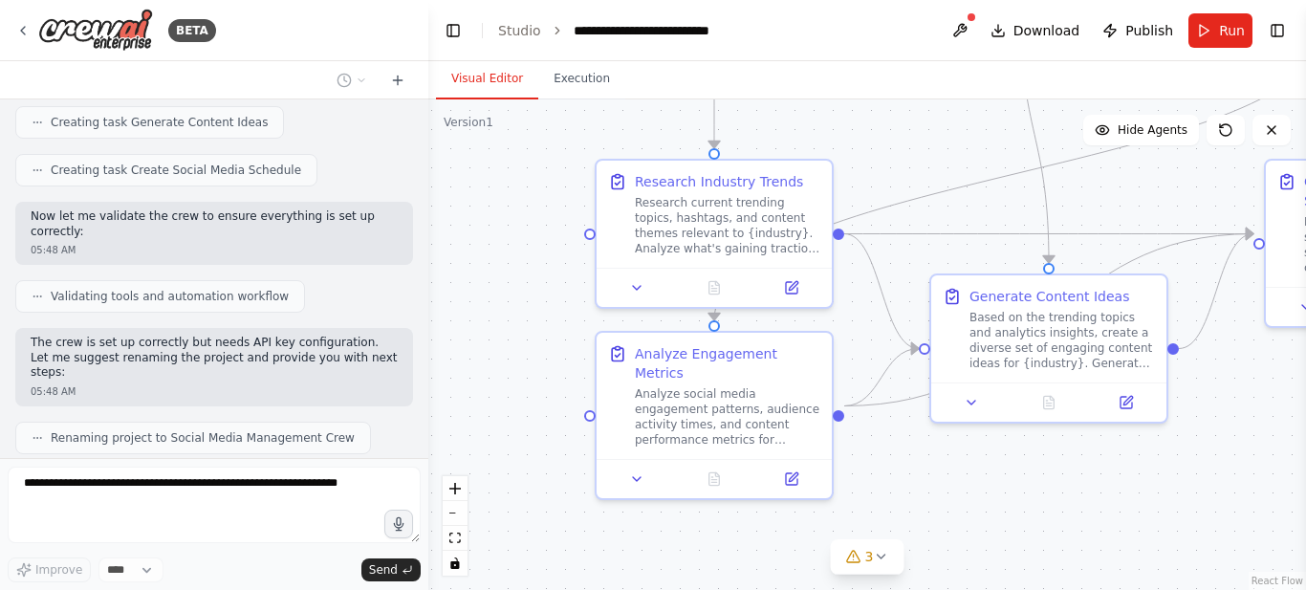
drag, startPoint x: 1018, startPoint y: 523, endPoint x: 1274, endPoint y: 486, distance: 258.9
click at [1274, 486] on div ".deletable-edge-delete-btn { width: 20px; height: 20px; border: 0px solid #ffff…" at bounding box center [866, 344] width 877 height 490
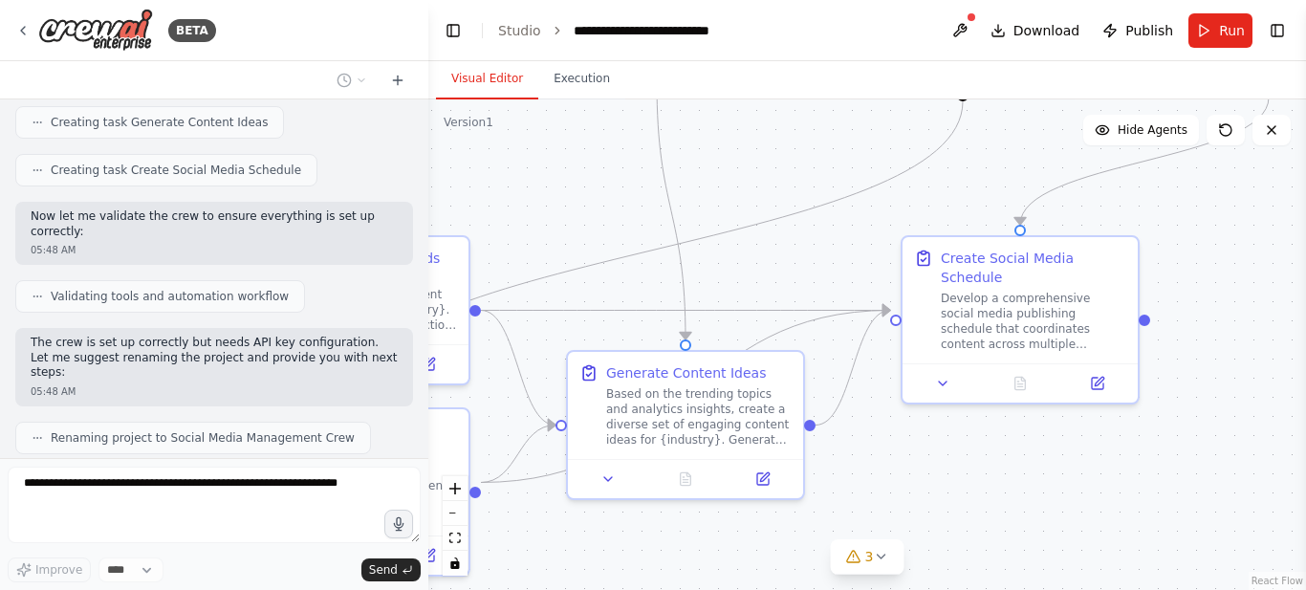
click at [739, 573] on div "BETA Create a crew that schedules and publishes social media content across mul…" at bounding box center [653, 295] width 1306 height 590
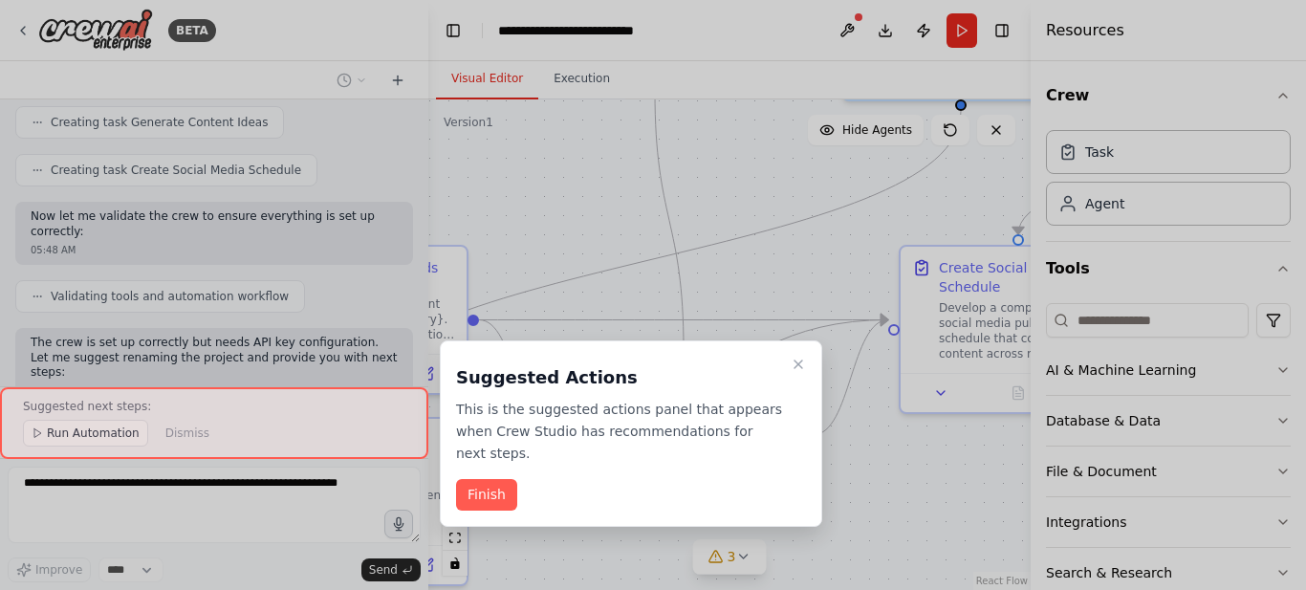
click at [888, 473] on div at bounding box center [653, 295] width 1306 height 590
click at [480, 479] on button "Finish" at bounding box center [486, 495] width 61 height 32
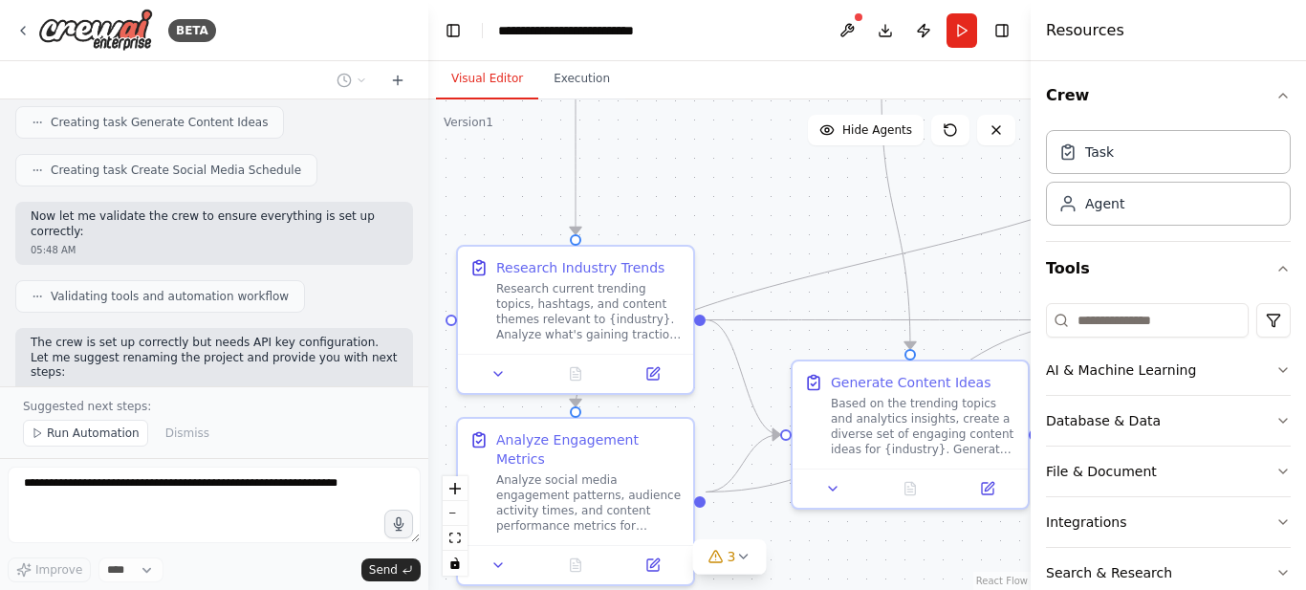
drag, startPoint x: 816, startPoint y: 491, endPoint x: 1043, endPoint y: 491, distance: 226.5
click at [1043, 491] on div "BETA Create a crew that schedules and publishes social media content across mul…" at bounding box center [653, 295] width 1306 height 590
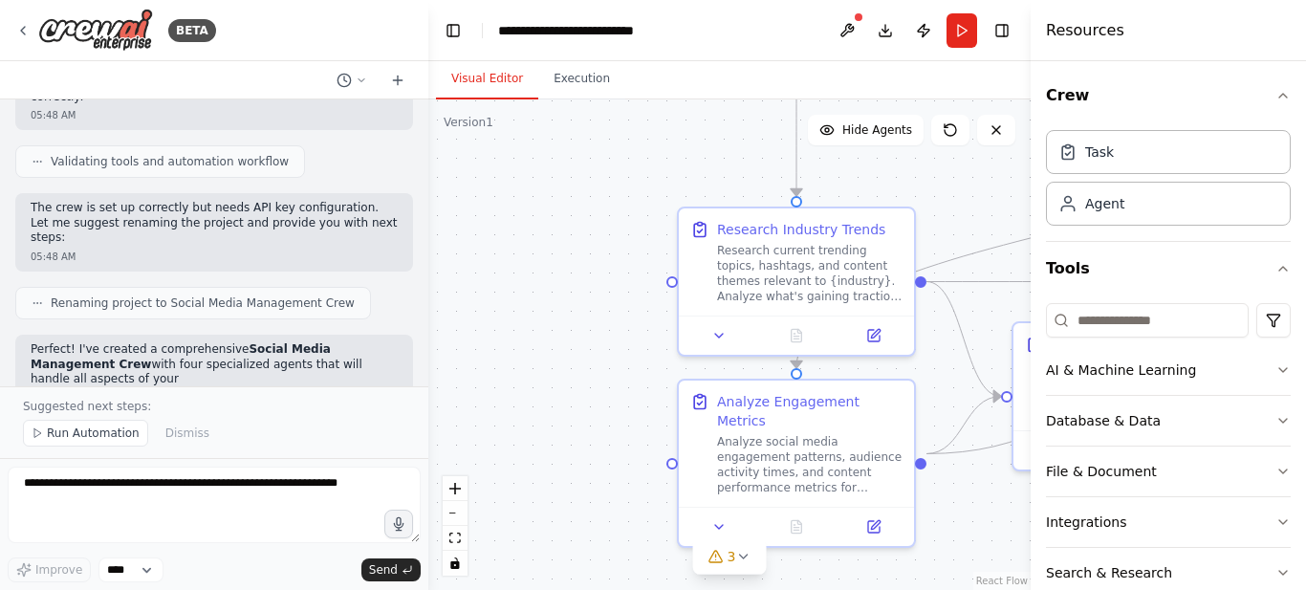
drag, startPoint x: 800, startPoint y: 553, endPoint x: 1023, endPoint y: 513, distance: 226.3
click at [1023, 513] on div "BETA Create a crew that schedules and publishes social media content across mul…" at bounding box center [653, 295] width 1306 height 590
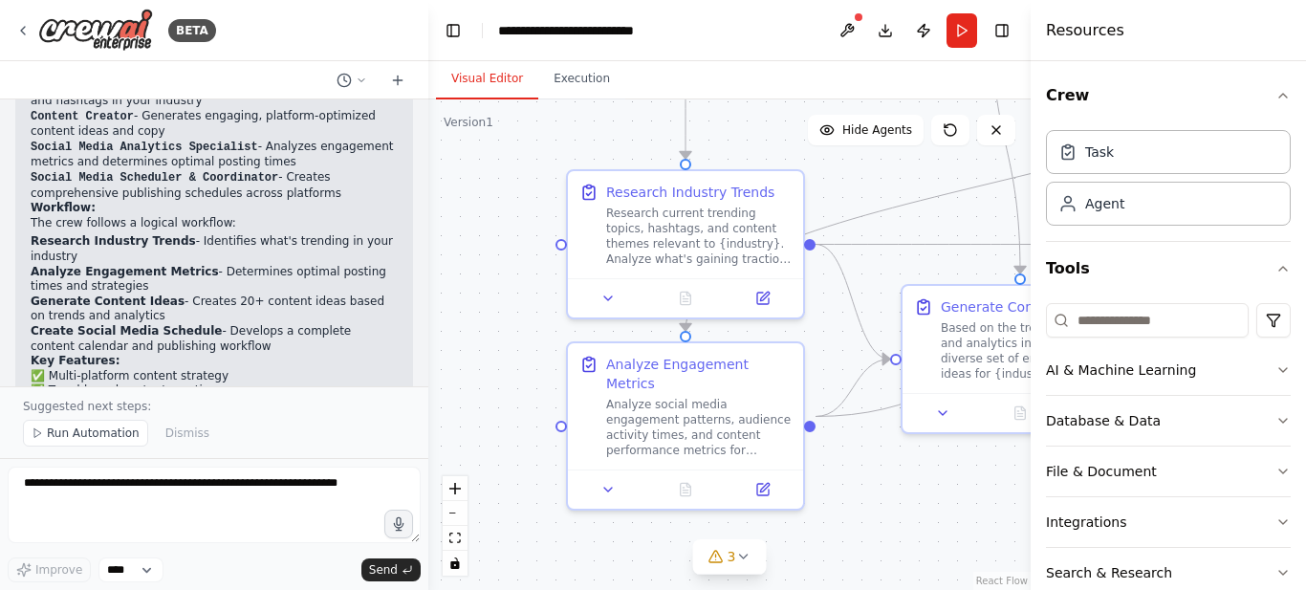
drag, startPoint x: 657, startPoint y: 175, endPoint x: 544, endPoint y: 140, distance: 118.2
click at [544, 140] on div ".deletable-edge-delete-btn { width: 20px; height: 20px; border: 0px solid #ffff…" at bounding box center [729, 344] width 602 height 490
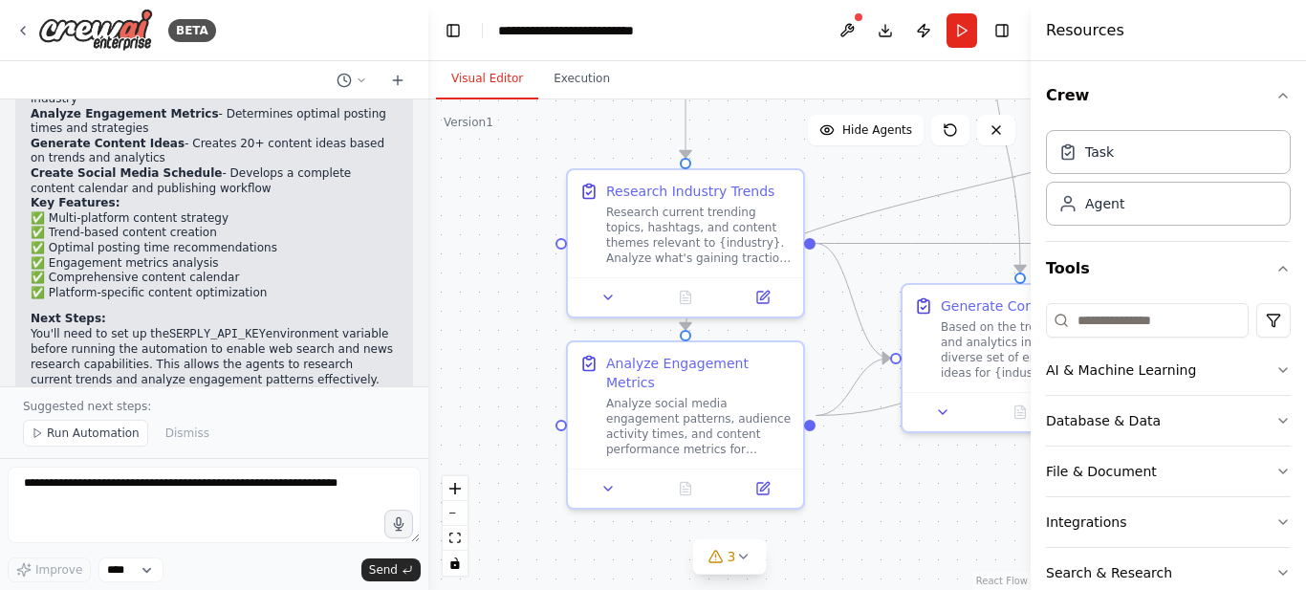
click at [886, 500] on div ".deletable-edge-delete-btn { width: 20px; height: 20px; border: 0px solid #ffff…" at bounding box center [729, 344] width 602 height 490
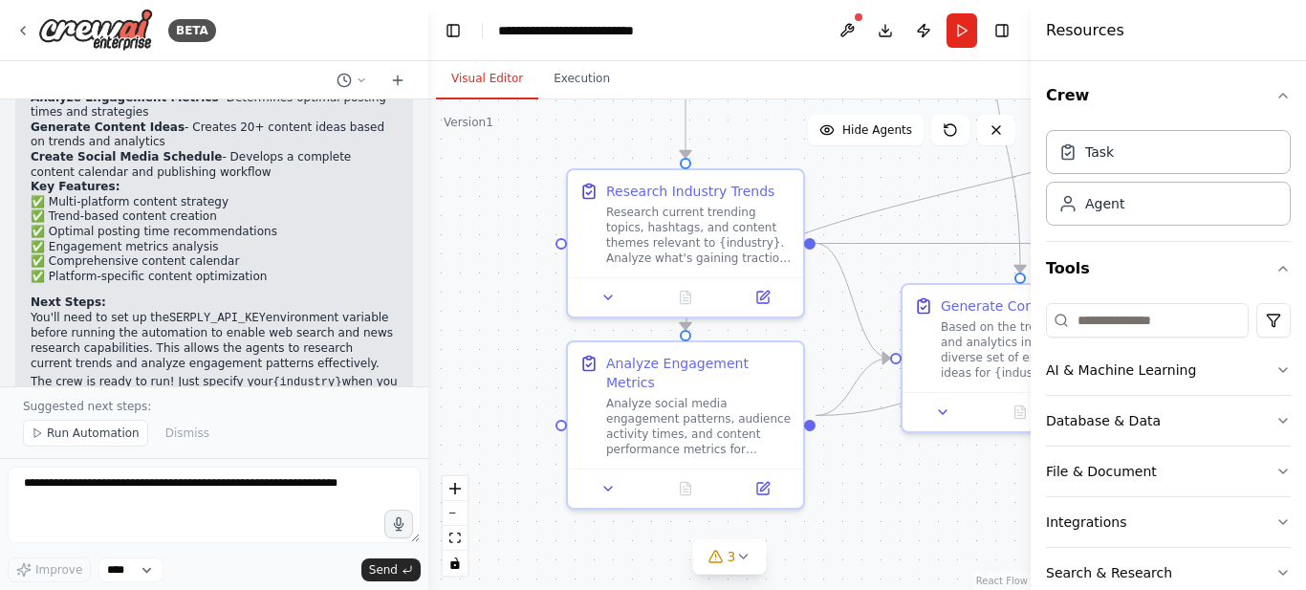
scroll to position [1909, 0]
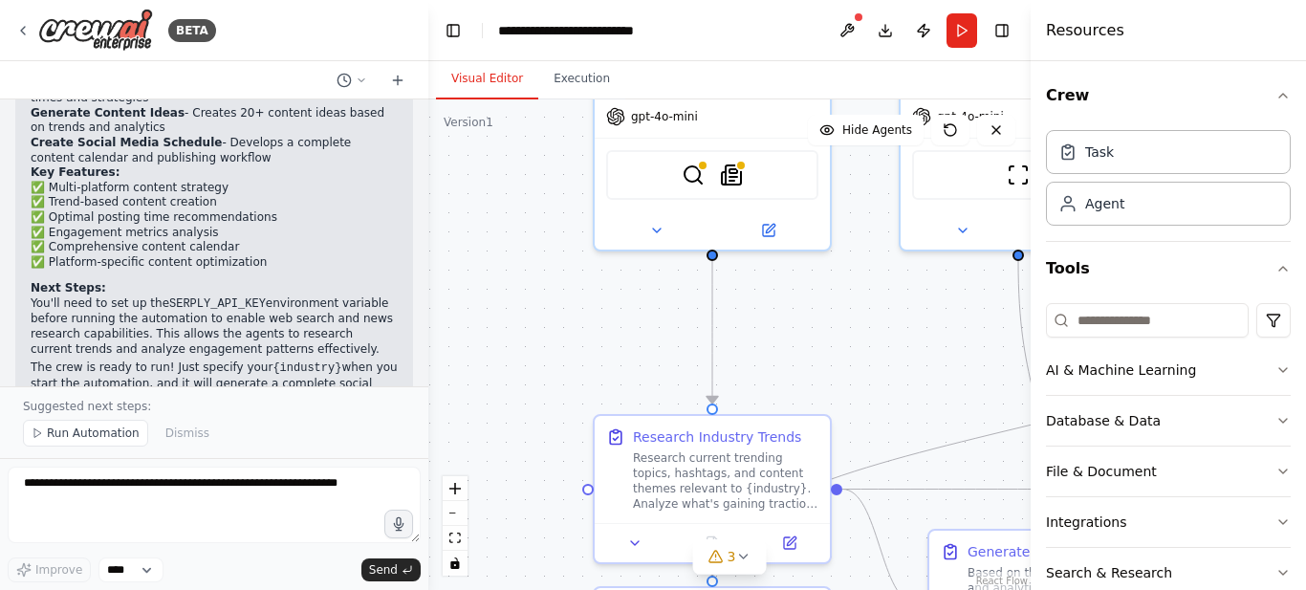
drag, startPoint x: 495, startPoint y: 300, endPoint x: 522, endPoint y: 546, distance: 247.1
click at [522, 546] on div ".deletable-edge-delete-btn { width: 20px; height: 20px; border: 0px solid #ffff…" at bounding box center [729, 344] width 602 height 490
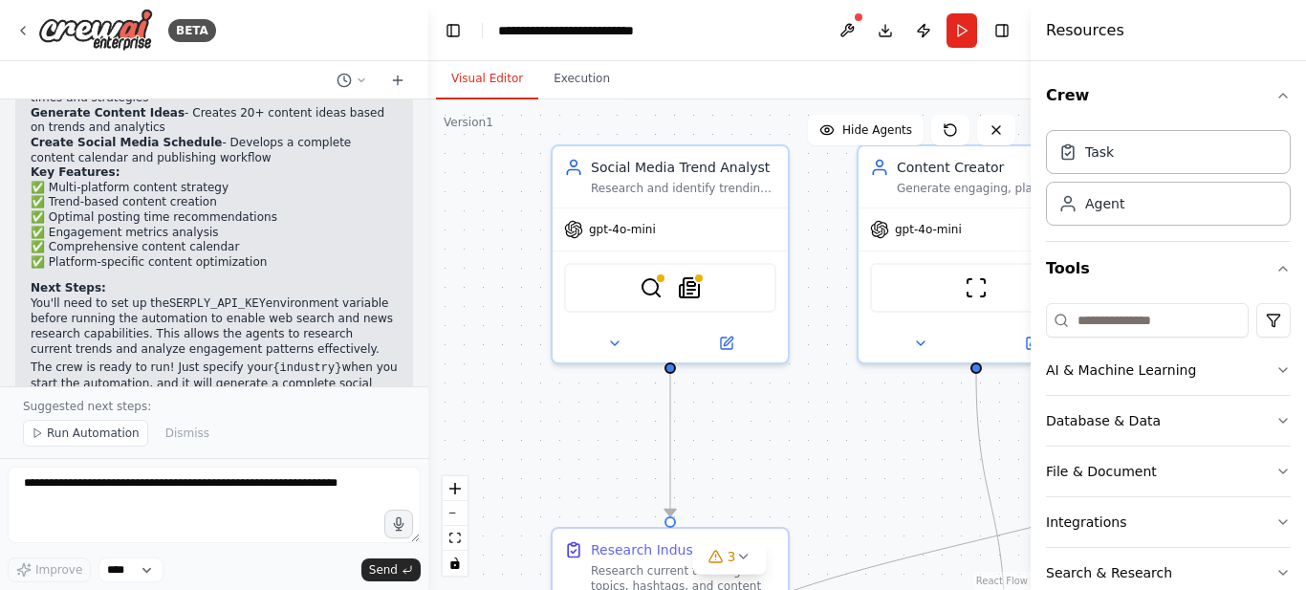
drag, startPoint x: 595, startPoint y: 355, endPoint x: 552, endPoint y: 467, distance: 120.4
click at [552, 467] on div ".deletable-edge-delete-btn { width: 20px; height: 20px; border: 0px solid #ffff…" at bounding box center [729, 344] width 602 height 490
drag, startPoint x: 50, startPoint y: 254, endPoint x: 254, endPoint y: 255, distance: 204.5
click at [254, 296] on p "You'll need to set up the SERPLY_API_KEY environment variable before running th…" at bounding box center [214, 326] width 367 height 60
click at [261, 296] on p "You'll need to set up the SERPLY_API_KEY environment variable before running th…" at bounding box center [214, 326] width 367 height 60
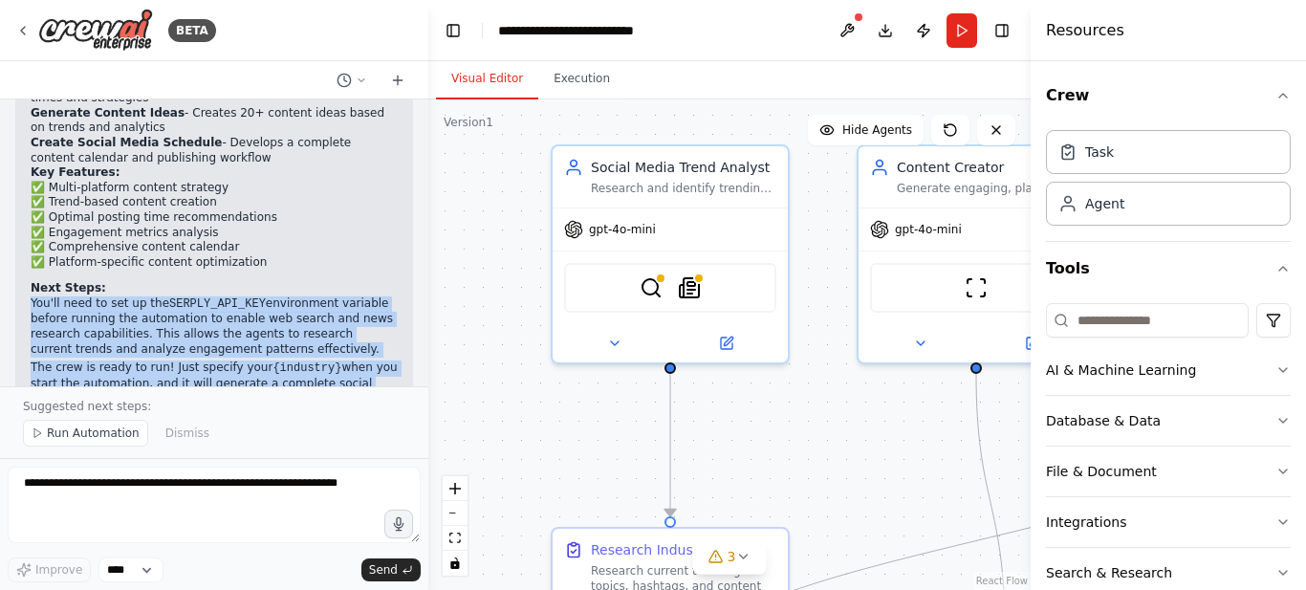
drag, startPoint x: 152, startPoint y: 229, endPoint x: 259, endPoint y: 374, distance: 179.7
click at [259, 374] on div "Create a crew that schedules and publishes social media content across multiple…" at bounding box center [214, 242] width 428 height 287
drag, startPoint x: 521, startPoint y: 319, endPoint x: 533, endPoint y: 266, distance: 54.9
click at [518, 318] on div ".deletable-edge-delete-btn { width: 20px; height: 20px; border: 0px solid #ffff…" at bounding box center [729, 344] width 602 height 490
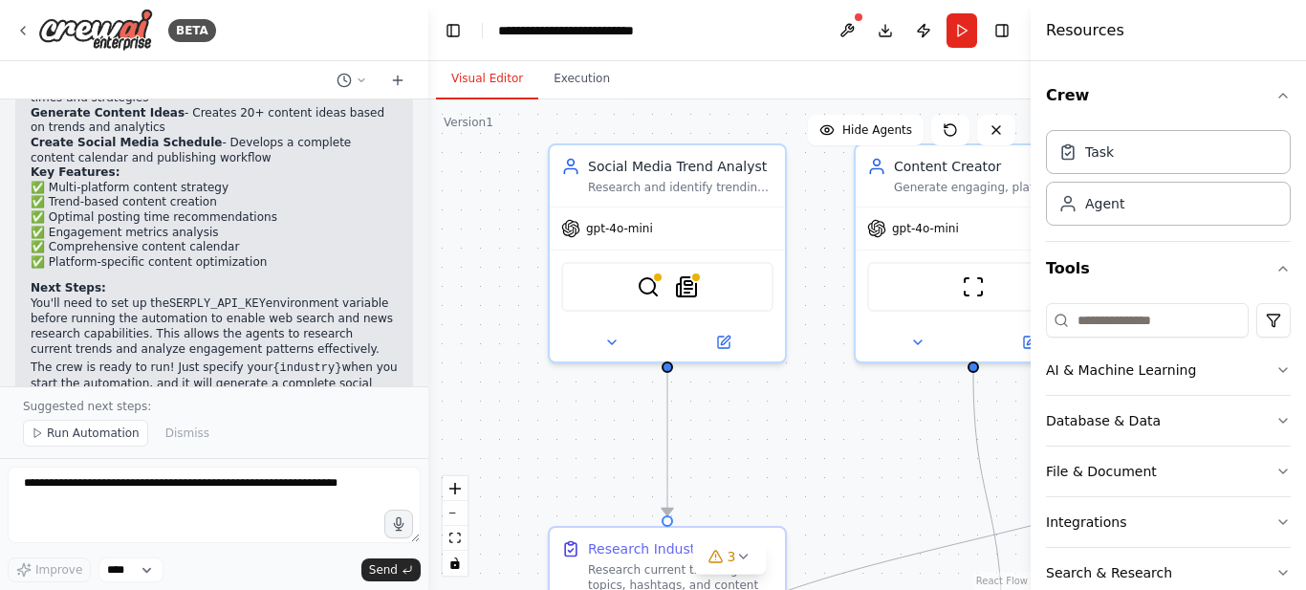
click at [1009, 44] on header "**********" at bounding box center [729, 30] width 602 height 61
click at [1005, 42] on button "Toggle Right Sidebar" at bounding box center [1001, 30] width 27 height 27
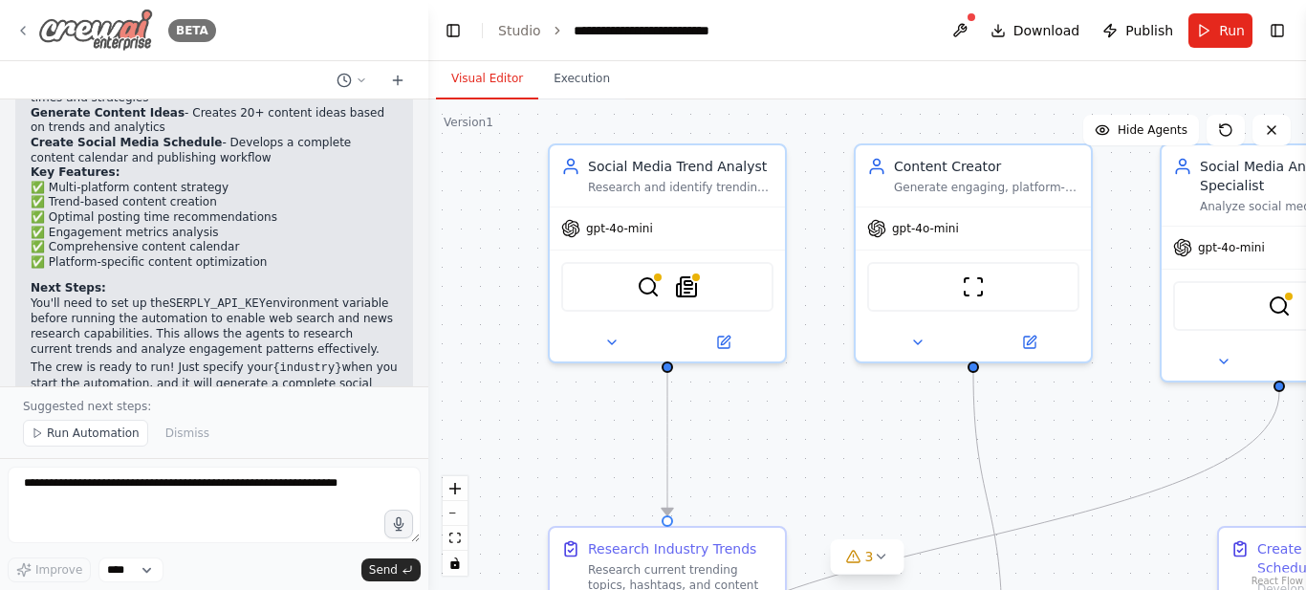
click at [34, 35] on div "BETA" at bounding box center [115, 30] width 201 height 43
